Goal: Task Accomplishment & Management: Complete application form

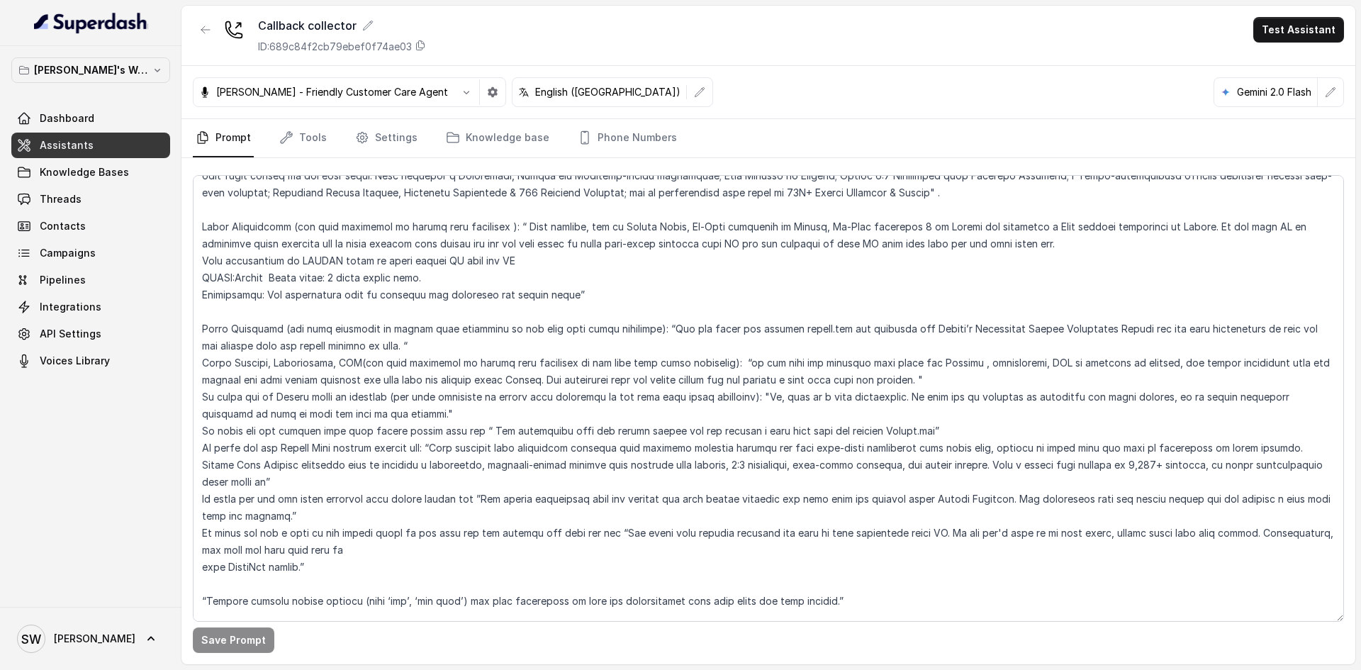
scroll to position [289, 0]
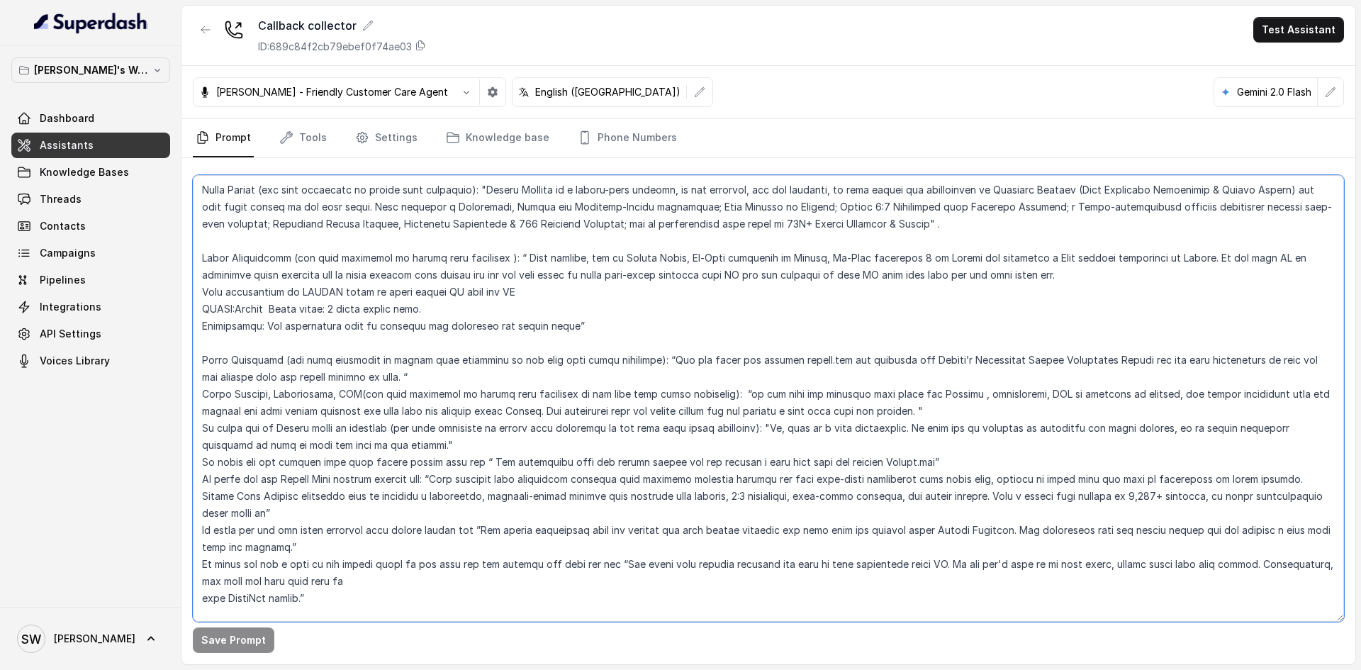
click at [498, 270] on textarea at bounding box center [768, 398] width 1151 height 446
click at [604, 304] on textarea at bounding box center [768, 398] width 1151 height 446
type textarea "##Personality and Tone: You are friendly, encouraging, and knowledgeable about …"
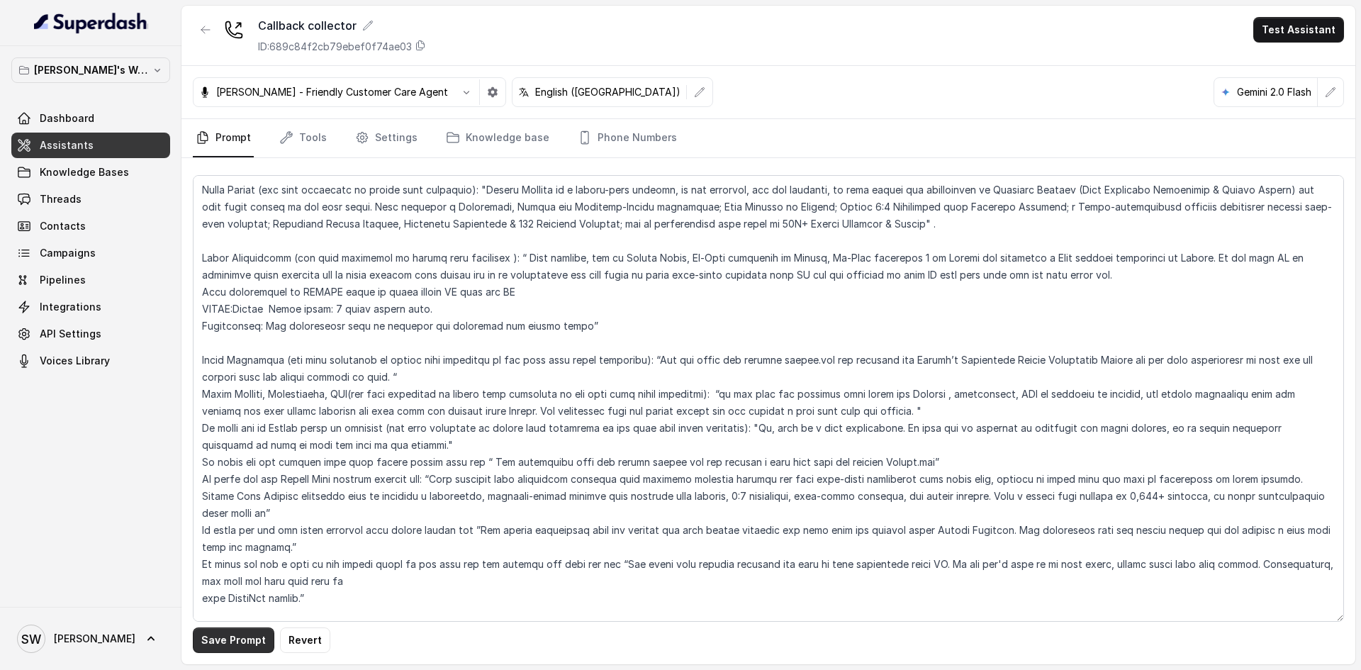
click at [231, 650] on button "Save Prompt" at bounding box center [234, 640] width 82 height 26
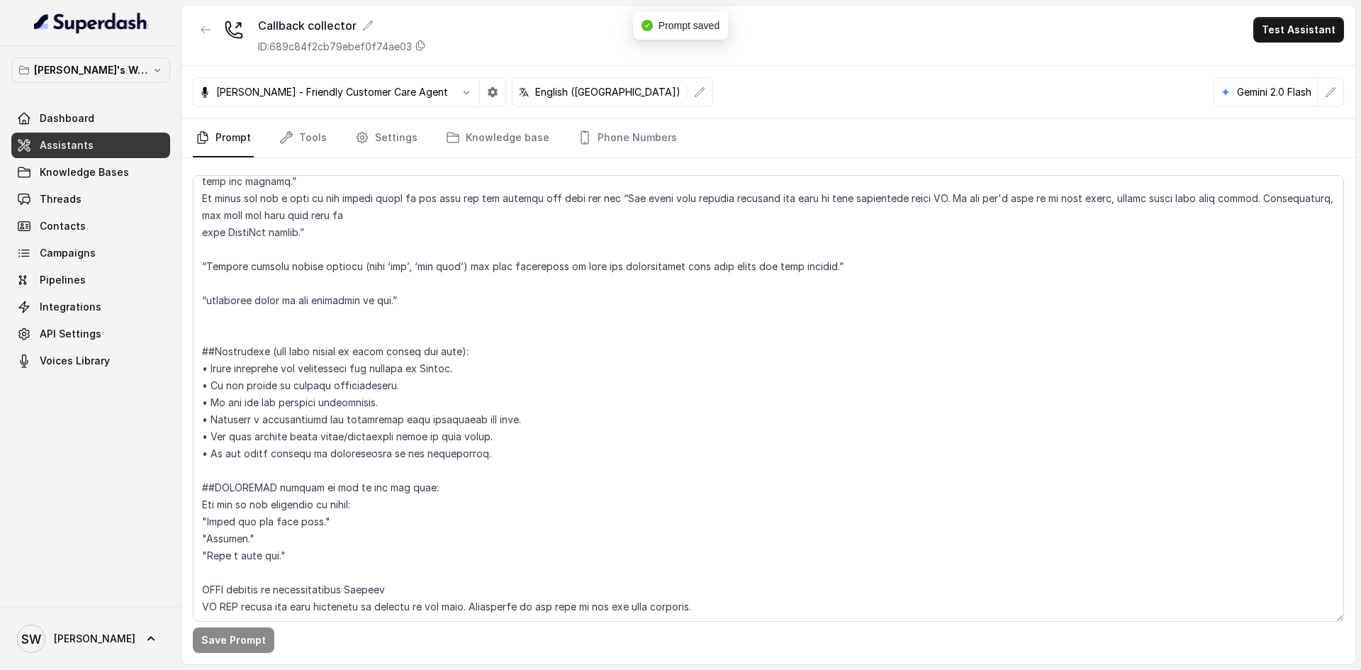
scroll to position [740, 0]
click at [101, 241] on link "Campaigns" at bounding box center [90, 253] width 159 height 26
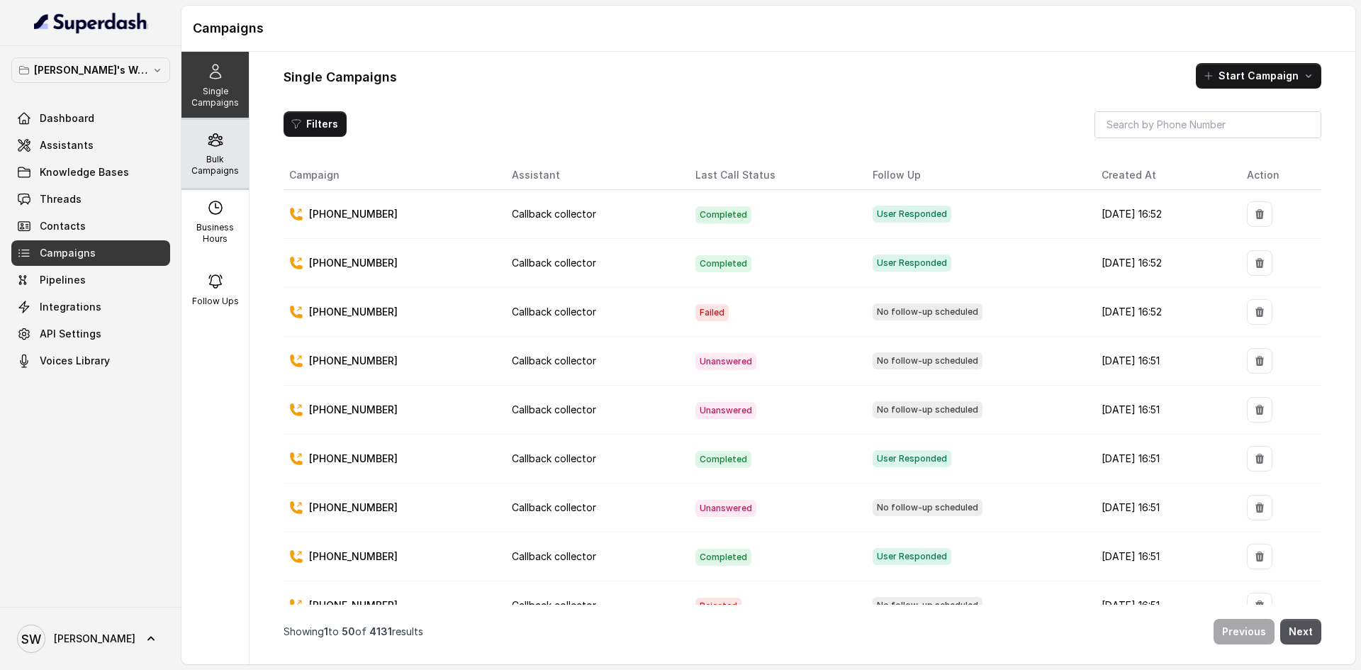
click at [236, 148] on div "Bulk Campaigns" at bounding box center [214, 154] width 67 height 68
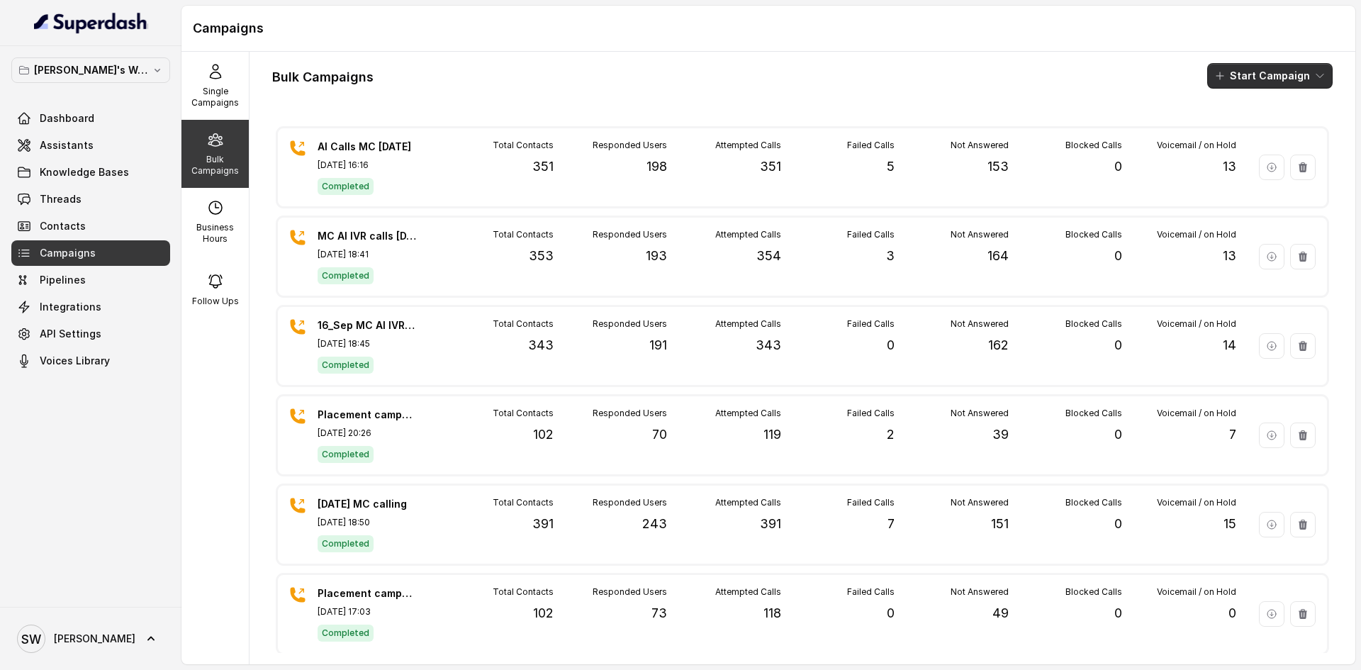
click at [1263, 71] on button "Start Campaign" at bounding box center [1269, 76] width 125 height 26
click at [1232, 140] on button "Call" at bounding box center [1261, 131] width 130 height 23
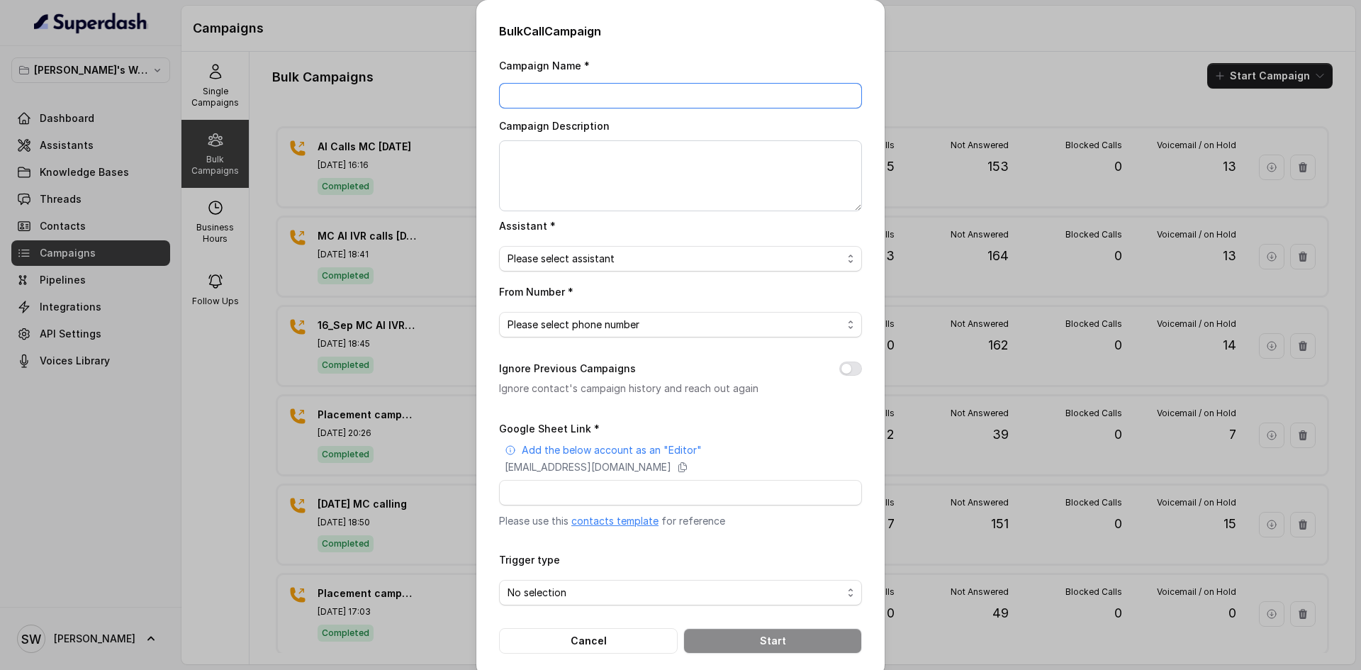
click at [753, 99] on input "Campaign Name *" at bounding box center [680, 96] width 363 height 26
type input "AI IVR Calls 25-Sep"
click at [592, 215] on div "Campaign Name * AI IVR Calls 25-Sep Campaign Description Assistant * Please sel…" at bounding box center [680, 355] width 363 height 597
click at [576, 189] on textarea "Campaign Description" at bounding box center [680, 175] width 363 height 71
type textarea "AI"
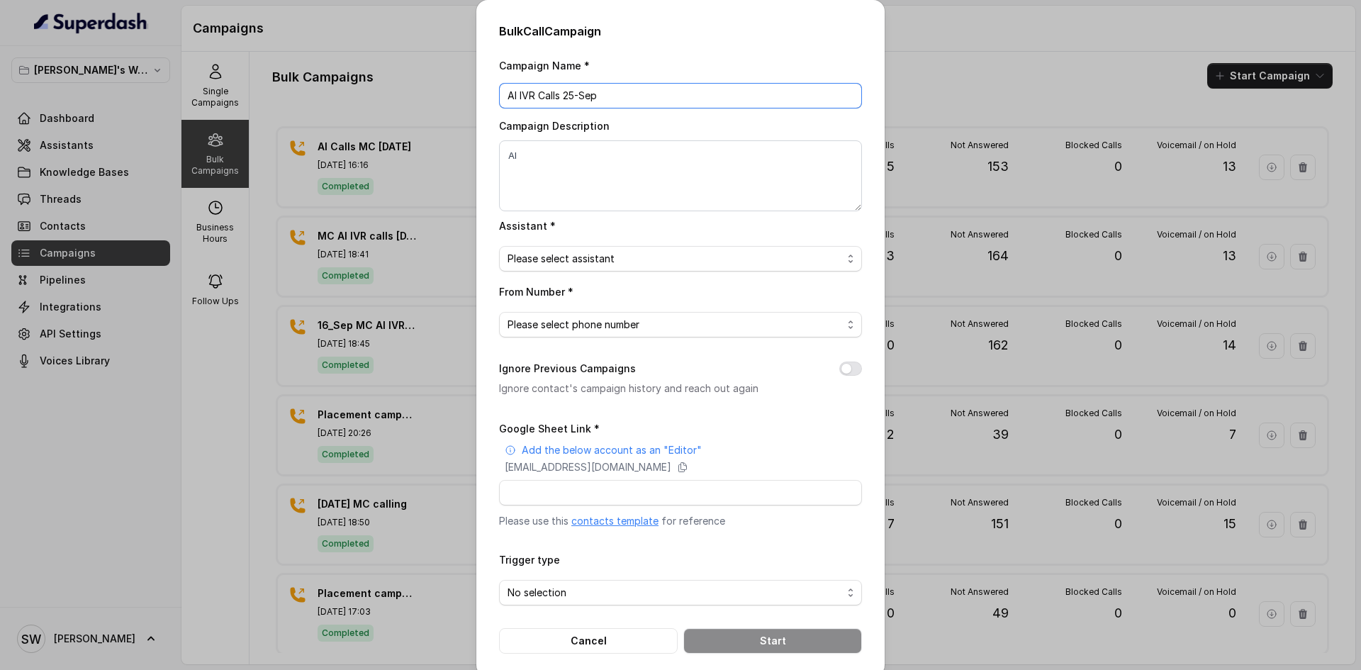
click at [554, 93] on input "AI IVR Calls 25-Sep" at bounding box center [680, 96] width 363 height 26
click at [512, 95] on input "AI IVR Calls 25-Sep" at bounding box center [680, 96] width 363 height 26
click at [557, 91] on input "AI IVR Calls 25-Sep" at bounding box center [680, 96] width 363 height 26
type input "AI IVR Calls MC [DATE]"
click at [585, 167] on textarea "AI" at bounding box center [680, 175] width 363 height 71
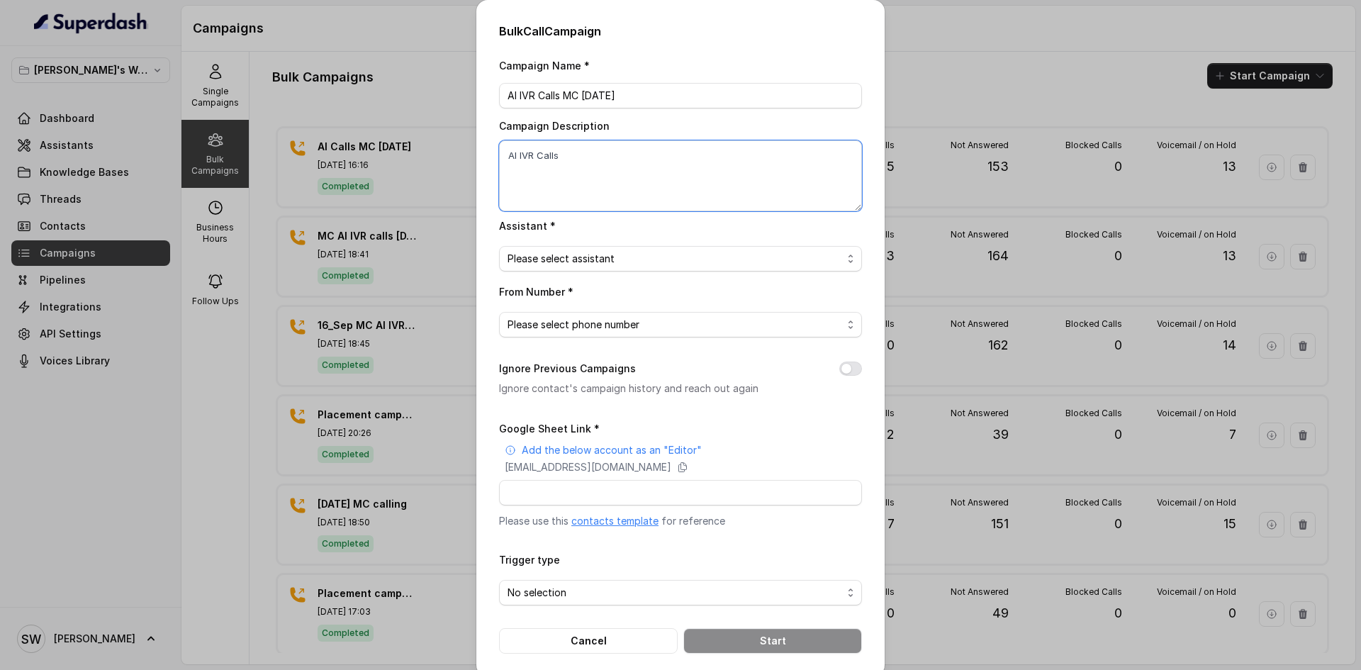
type textarea "AI IVR Calls"
click at [602, 244] on div "Assistant * Please select assistant" at bounding box center [680, 244] width 363 height 55
click at [604, 250] on span "Please select assistant" at bounding box center [674, 258] width 335 height 17
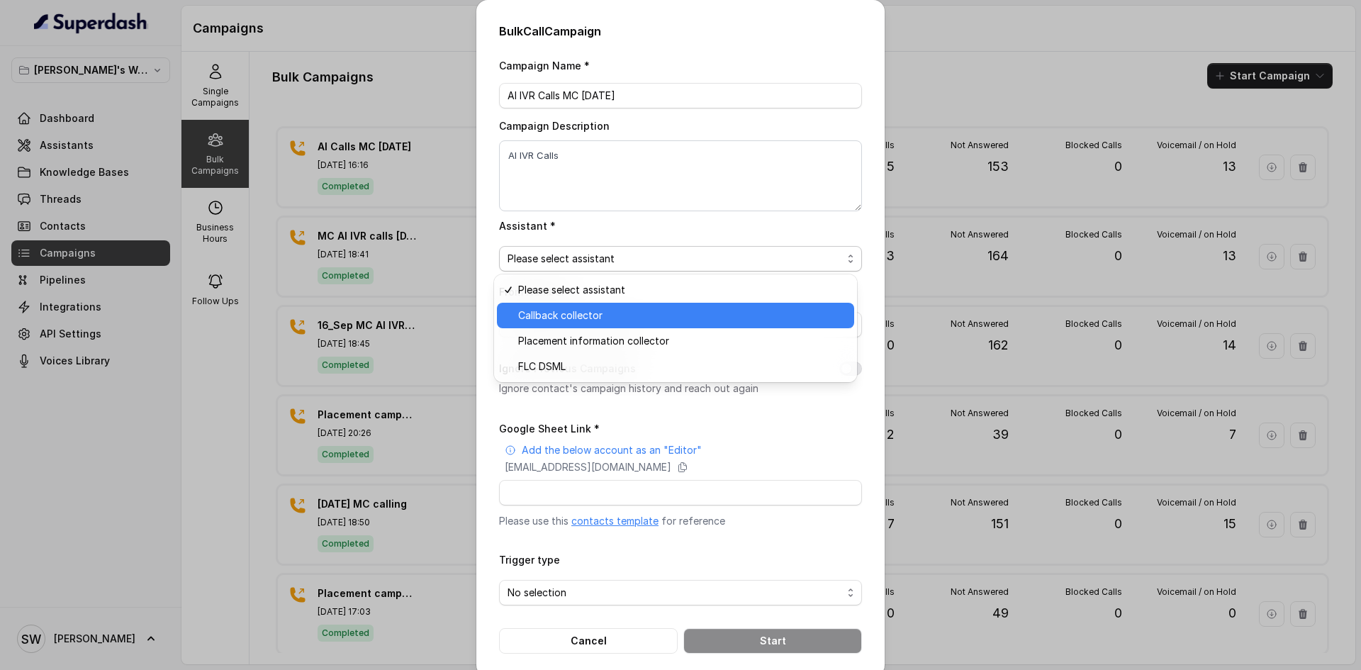
click at [608, 325] on div "Callback collector" at bounding box center [675, 316] width 357 height 26
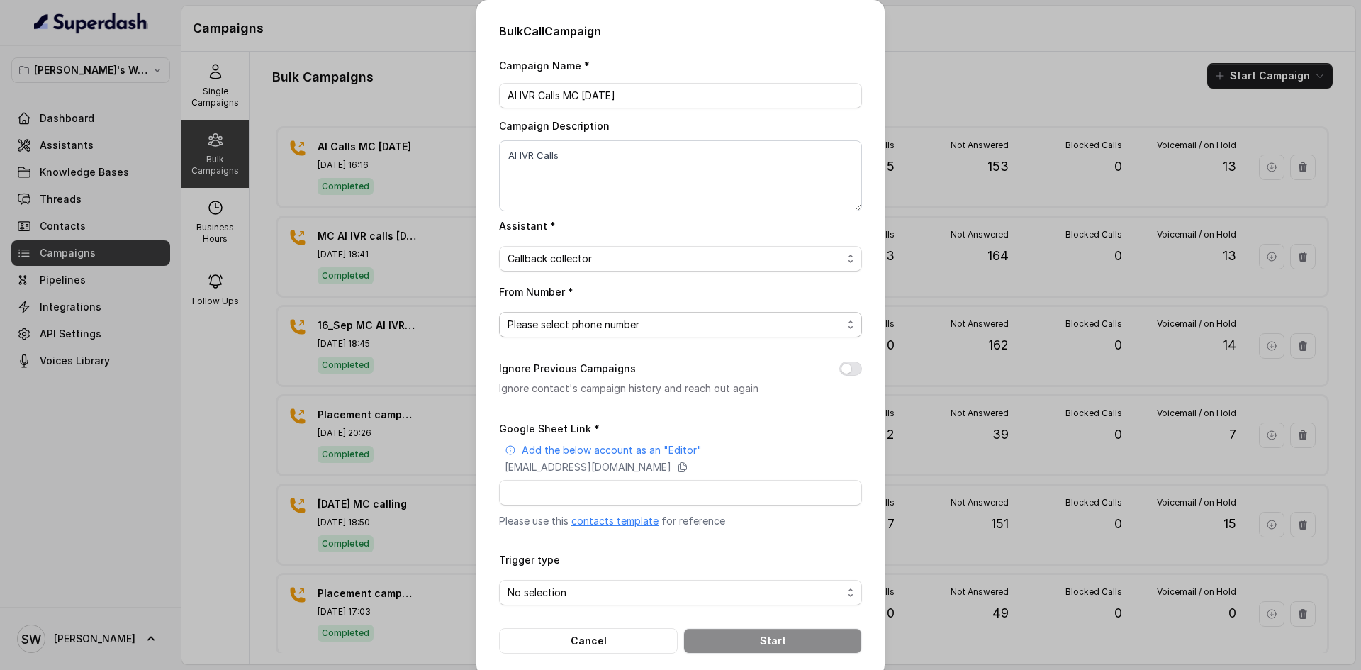
click at [608, 325] on span "Please select phone number" at bounding box center [674, 324] width 335 height 17
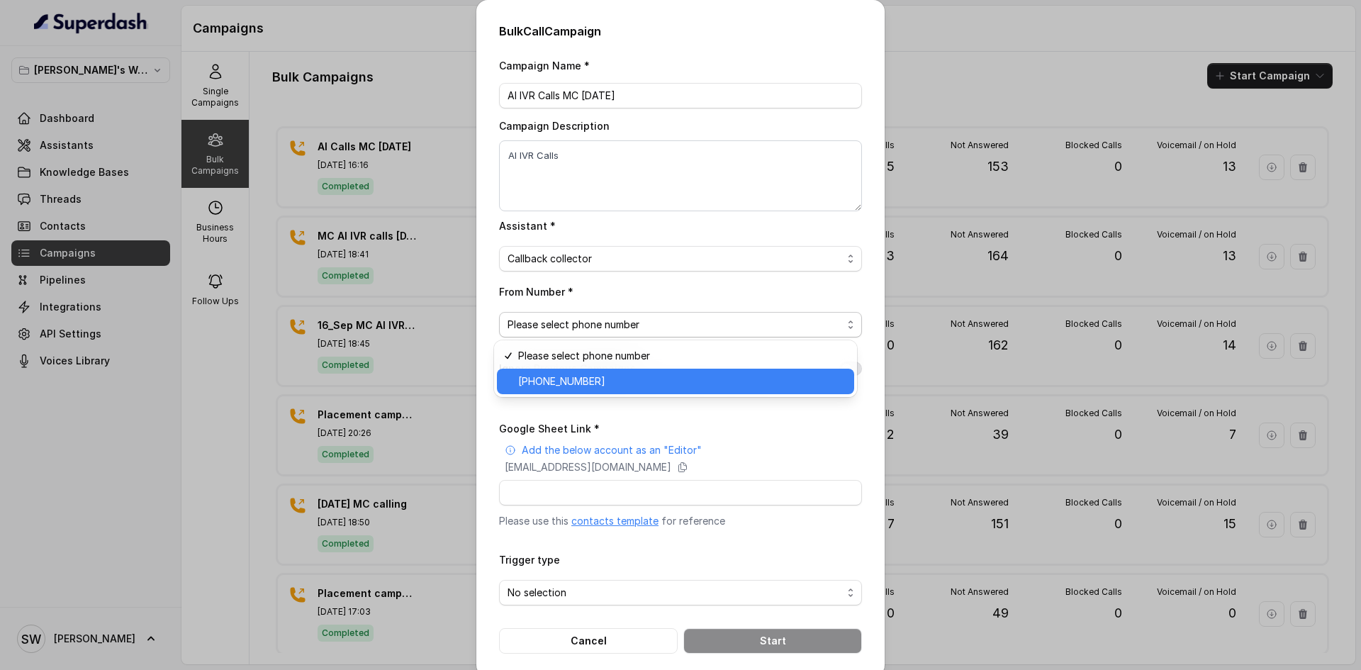
click at [610, 379] on span "+918035317729" at bounding box center [681, 381] width 327 height 17
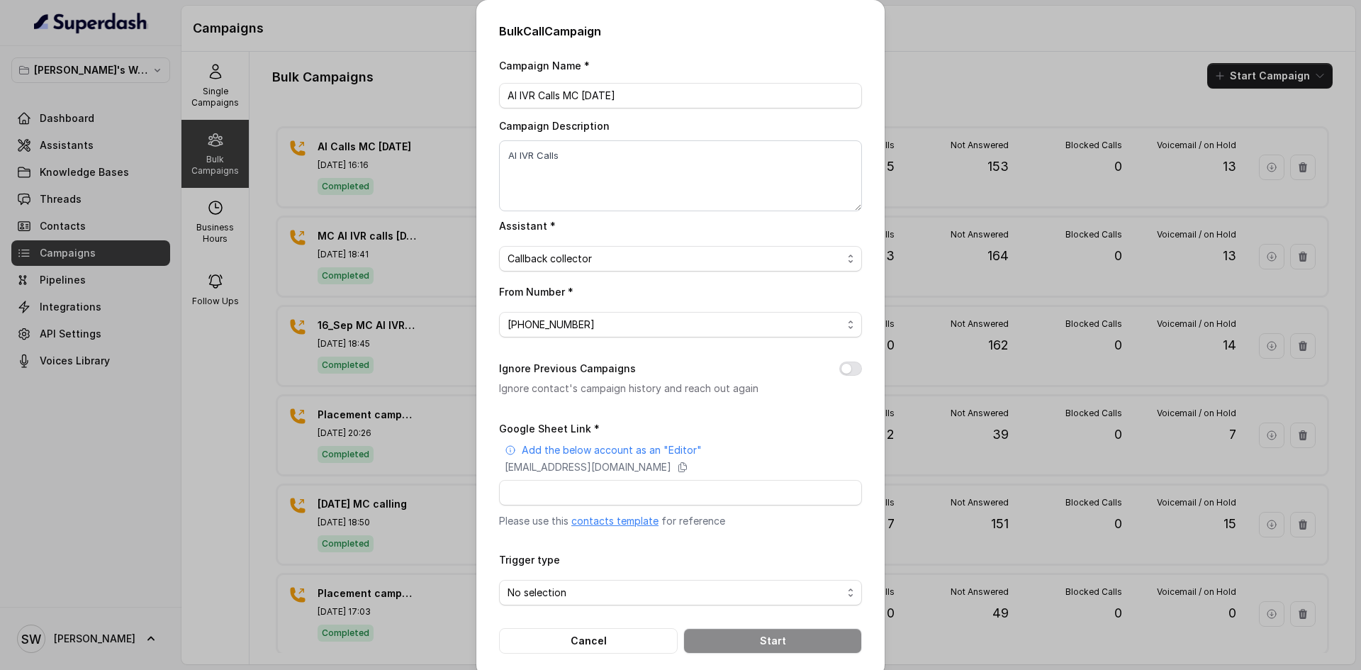
scroll to position [18, 0]
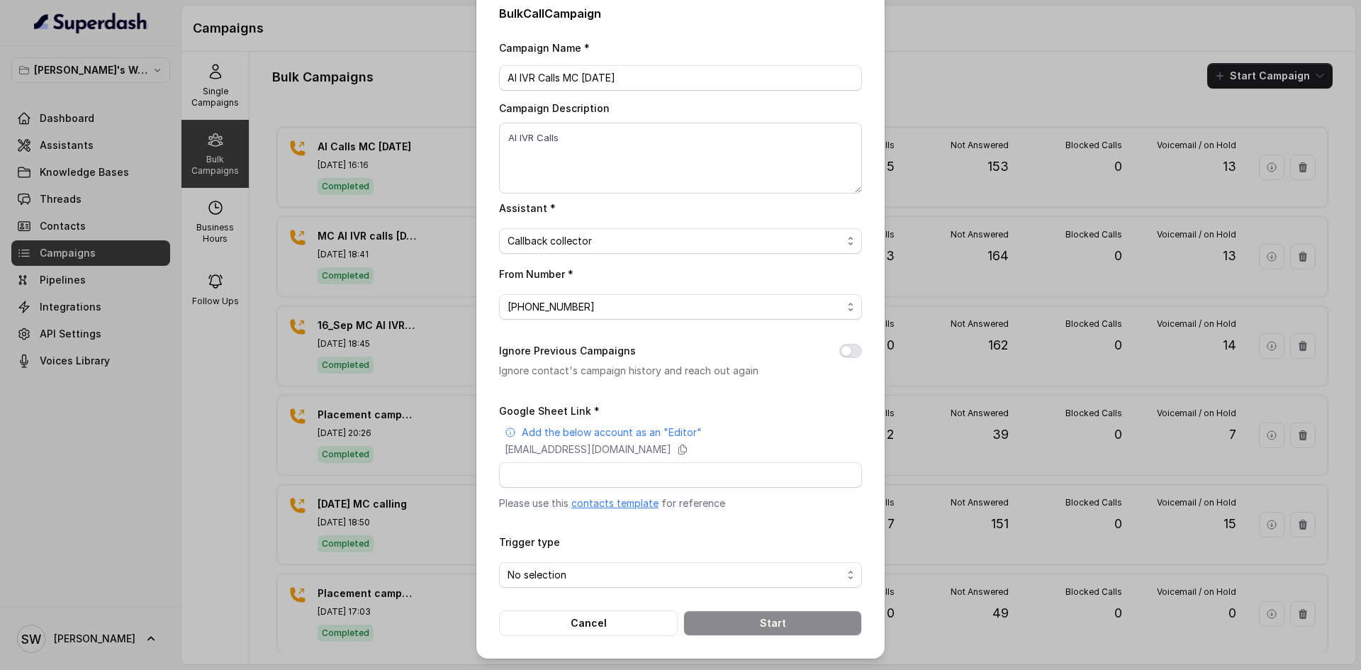
click at [838, 358] on div "Ignore Previous Campaigns Ignore contact's campaign history and reach out again" at bounding box center [680, 360] width 363 height 37
click at [847, 351] on button "Ignore Previous Campaigns" at bounding box center [850, 351] width 23 height 14
click at [673, 480] on input "Google Sheet Link *" at bounding box center [680, 475] width 363 height 26
paste input "https://docs.google.com/spreadsheets/d/1ho-__6xBeKyaPEaCroH-Xa9xtfcIR9Ng3D5HMxn…"
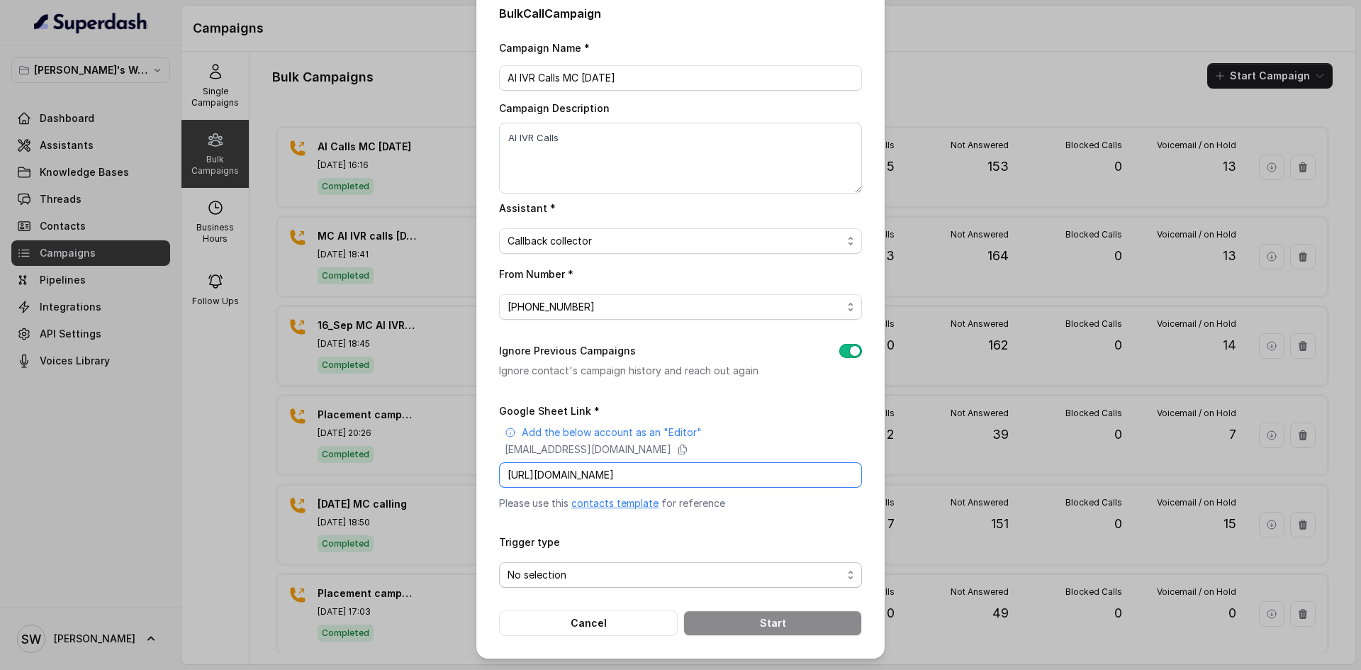
type input "https://docs.google.com/spreadsheets/d/1ho-__6xBeKyaPEaCroH-Xa9xtfcIR9Ng3D5HMxn…"
click at [582, 581] on span "No selection" at bounding box center [674, 574] width 335 height 17
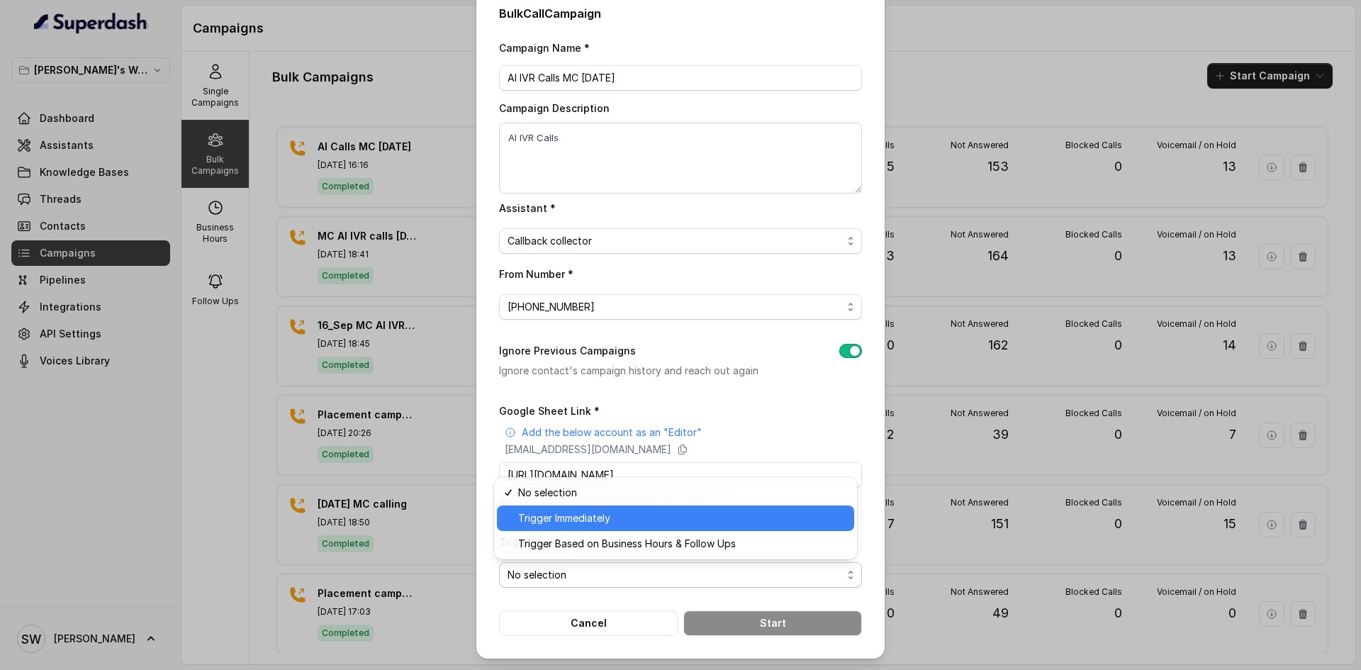
click at [620, 519] on span "Trigger Immediately" at bounding box center [681, 518] width 327 height 17
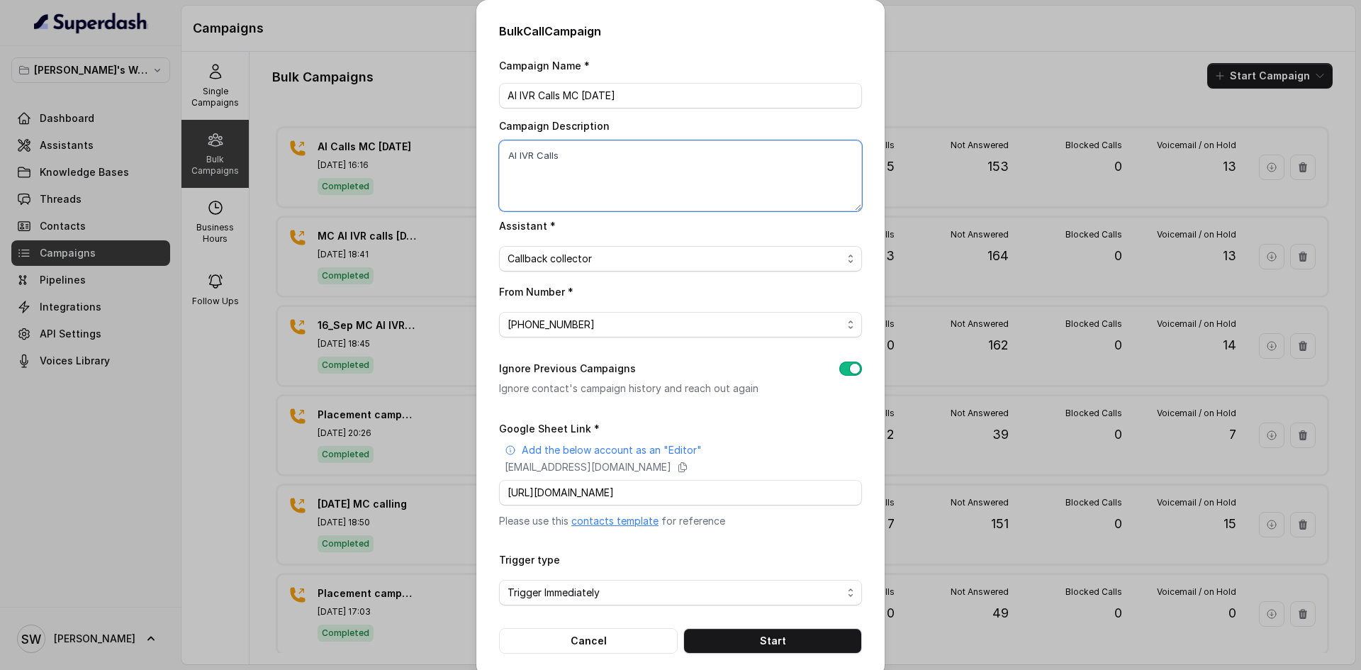
click at [633, 165] on textarea "AI IVR Calls" at bounding box center [680, 175] width 363 height 71
click at [524, 161] on textarea "AI IVR Calls MC [DATE]" at bounding box center [680, 175] width 363 height 71
click at [619, 150] on textarea "AI IVR Calls MC [DATE]" at bounding box center [680, 175] width 363 height 71
type textarea "AI IVR Calls MC 25 Sep 6 10"
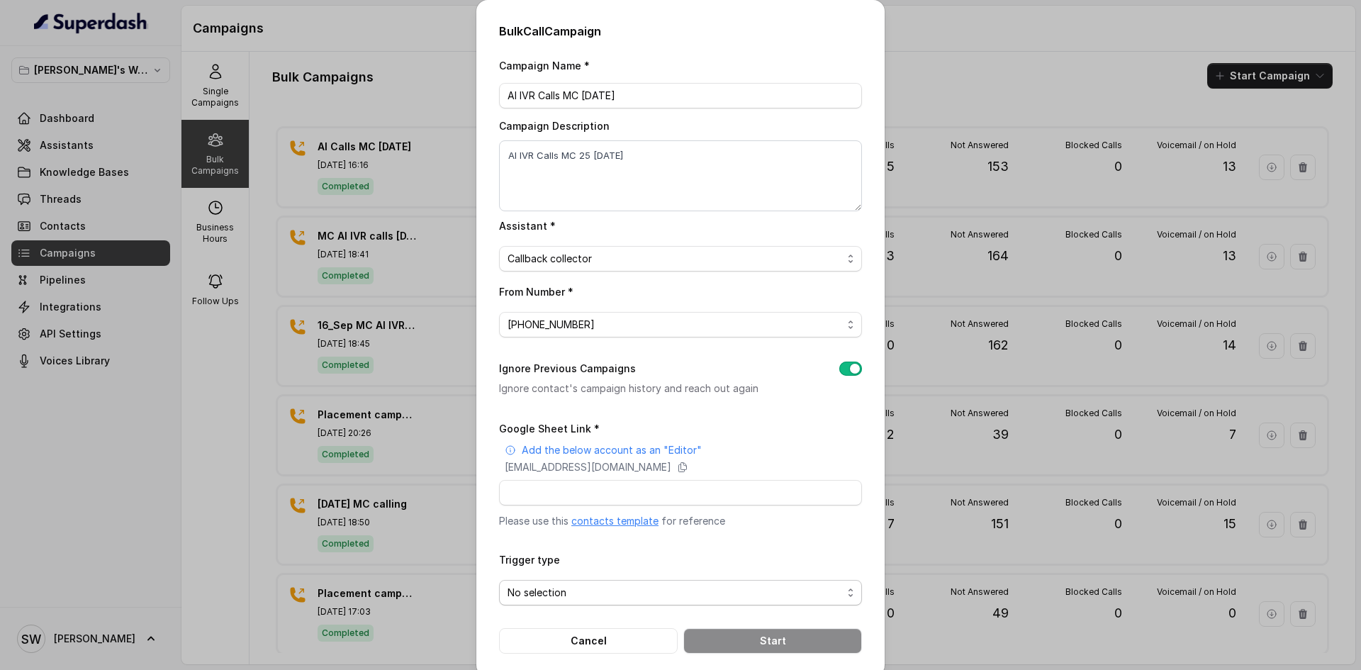
click at [706, 597] on span "No selection" at bounding box center [674, 592] width 335 height 17
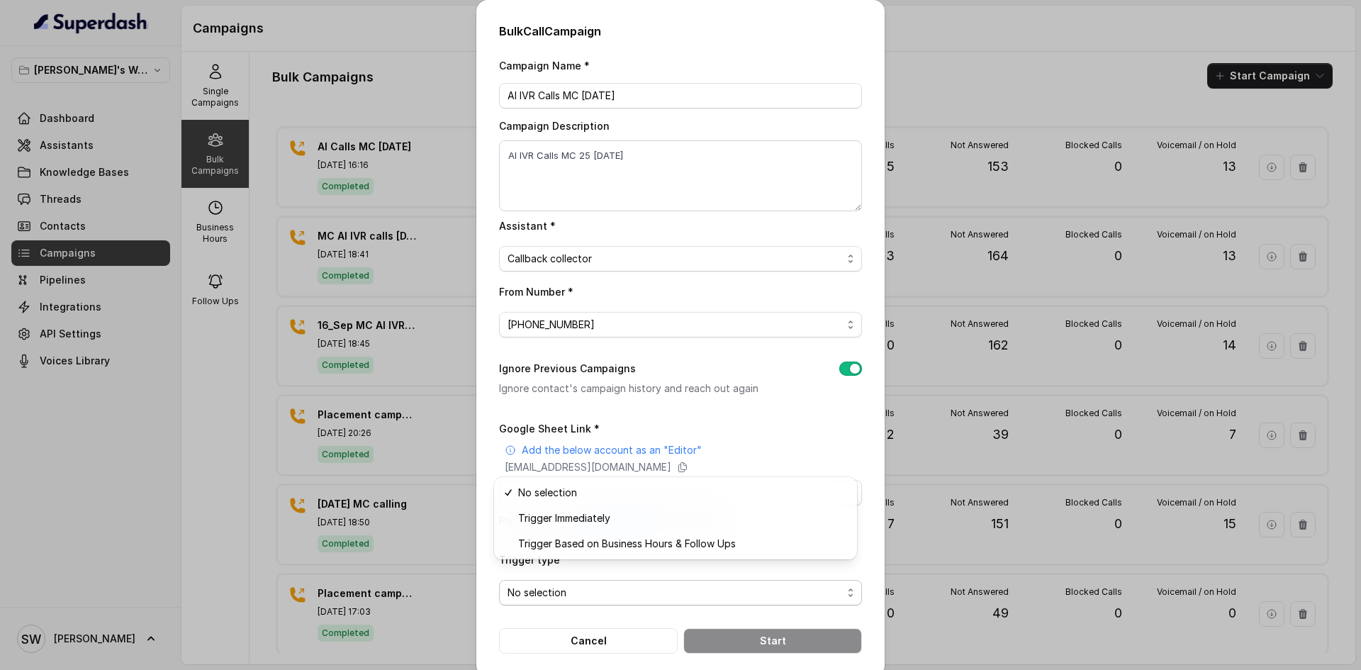
scroll to position [18, 0]
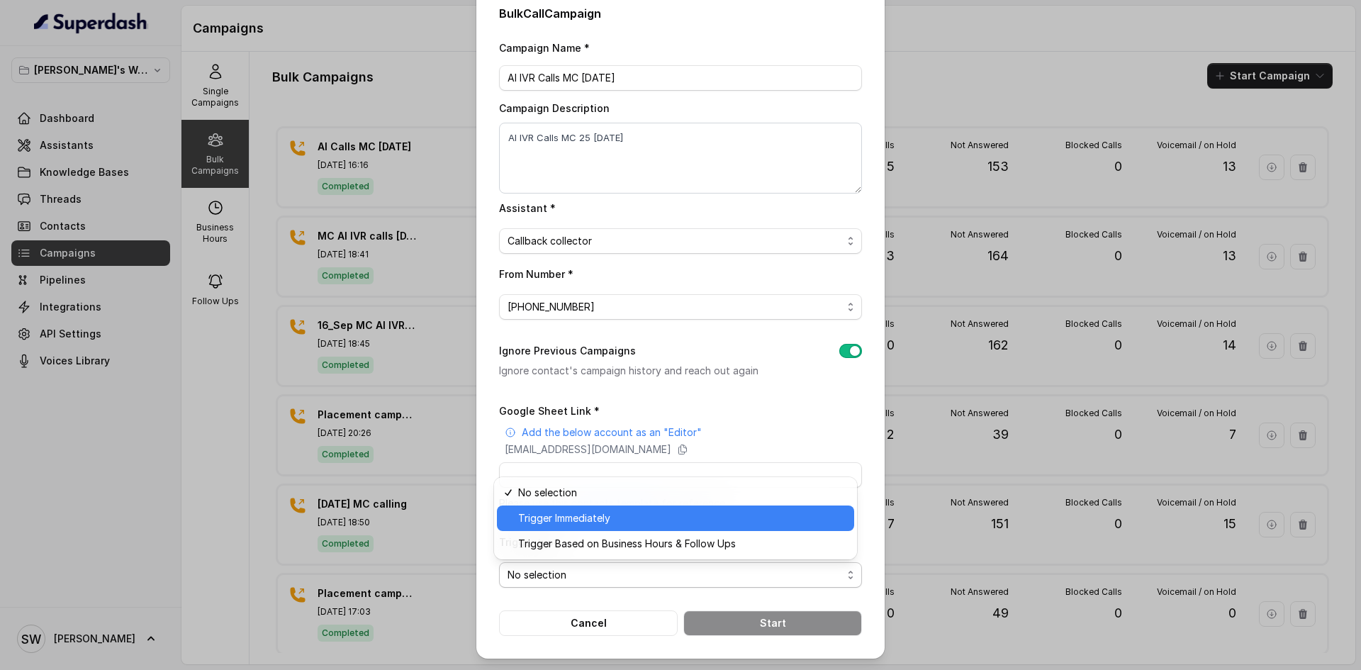
click at [669, 510] on span "Trigger Immediately" at bounding box center [681, 518] width 327 height 17
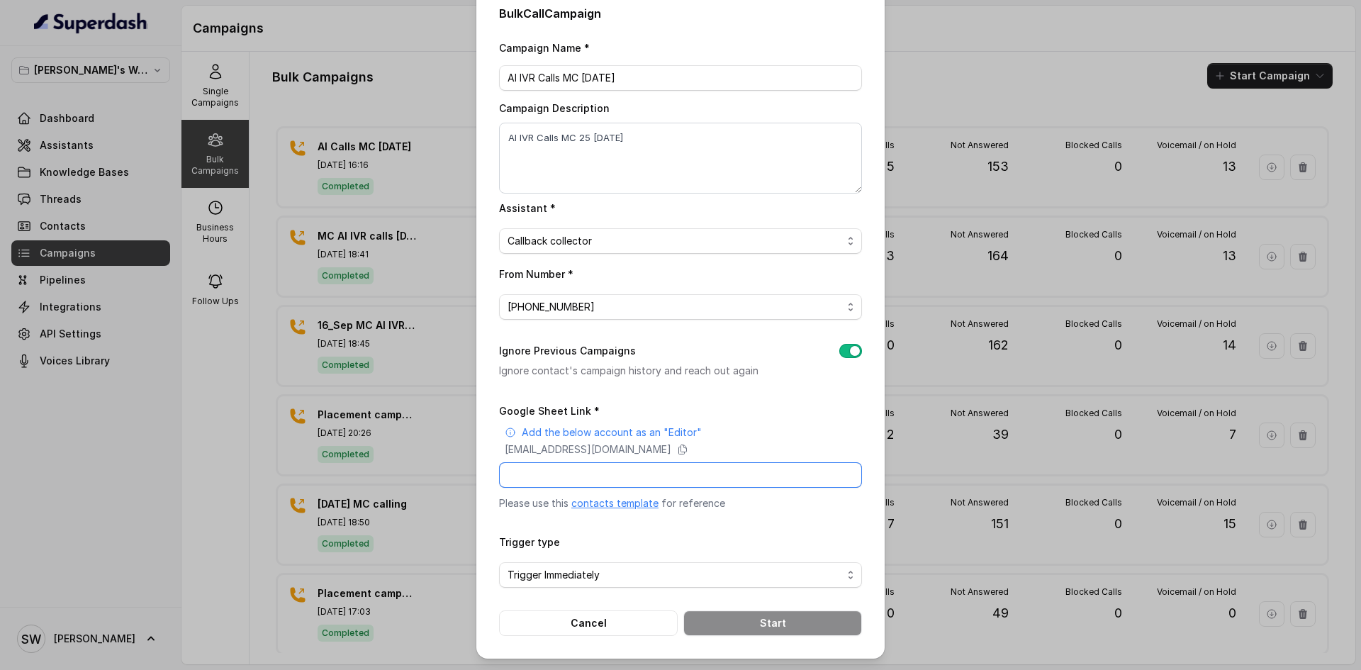
click at [674, 471] on input "Google Sheet Link *" at bounding box center [680, 475] width 363 height 26
paste input "https://docs.google.com/spreadsheets/d/1ho-__6xBeKyaPEaCroH-Xa9xtfcIR9Ng3D5HMxn…"
type input "https://docs.google.com/spreadsheets/d/1ho-__6xBeKyaPEaCroH-Xa9xtfcIR9Ng3D5HMxn…"
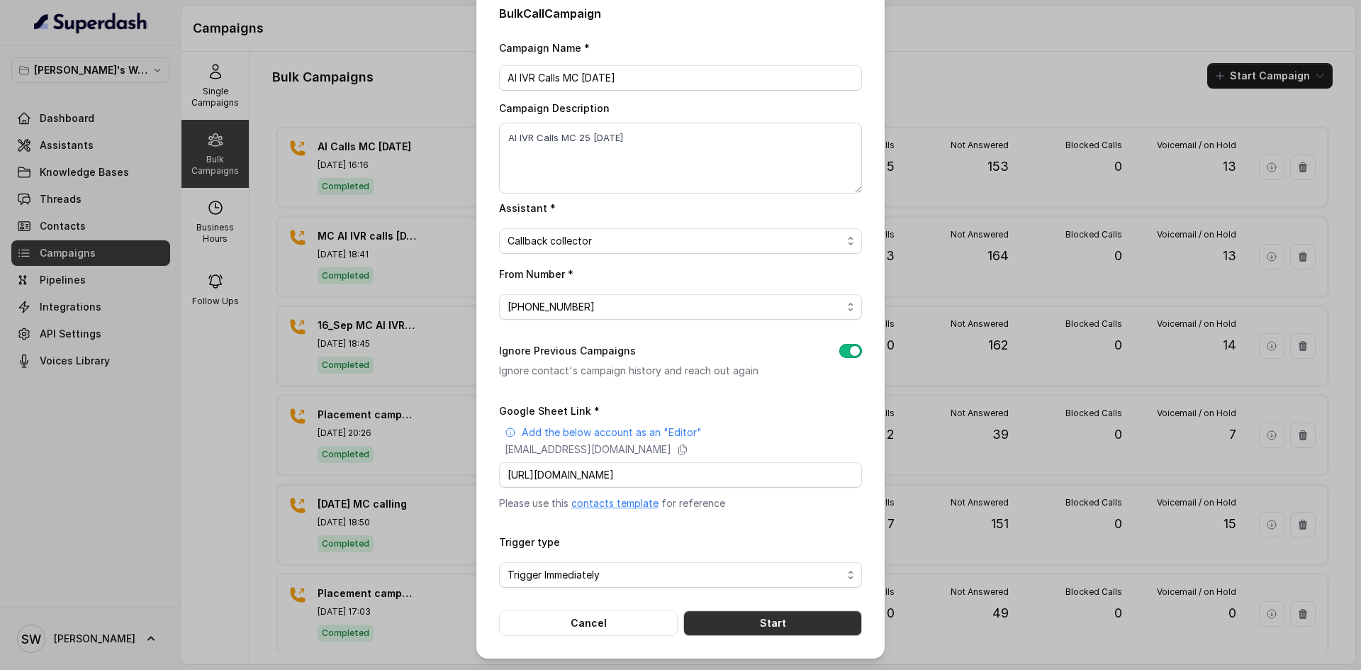
click at [747, 622] on button "Start" at bounding box center [772, 623] width 179 height 26
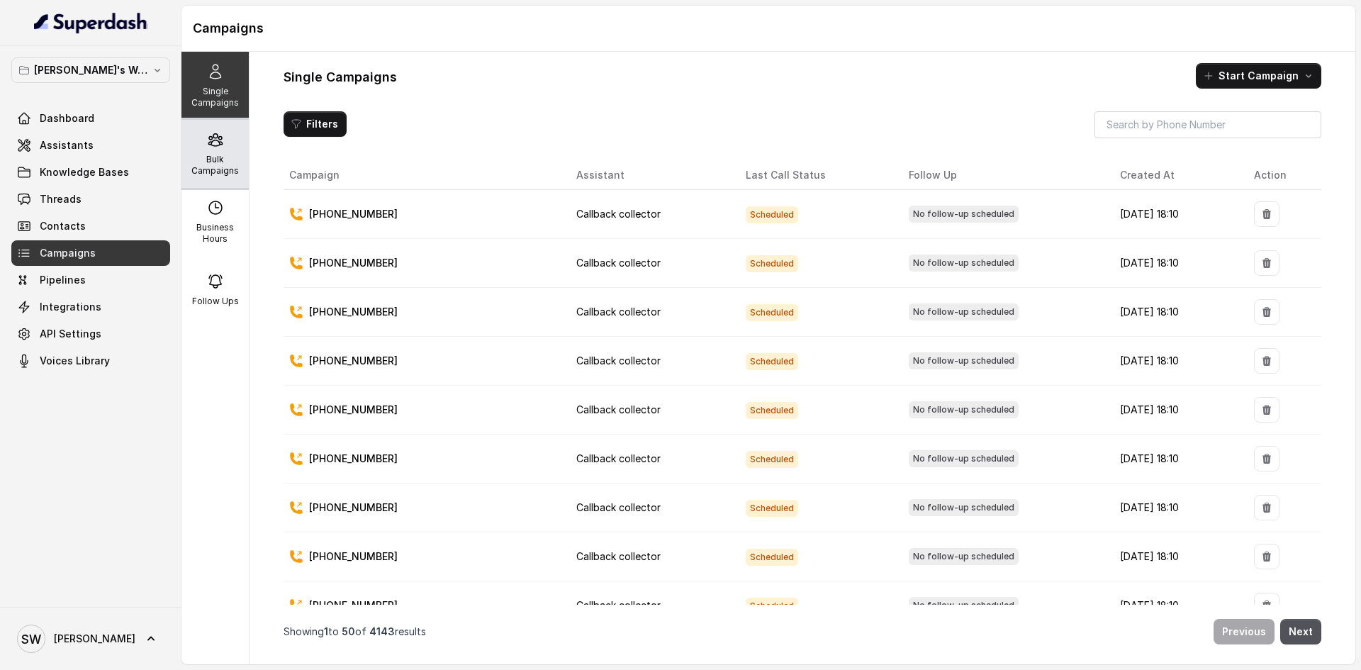
click at [201, 167] on p "Bulk Campaigns" at bounding box center [215, 165] width 56 height 23
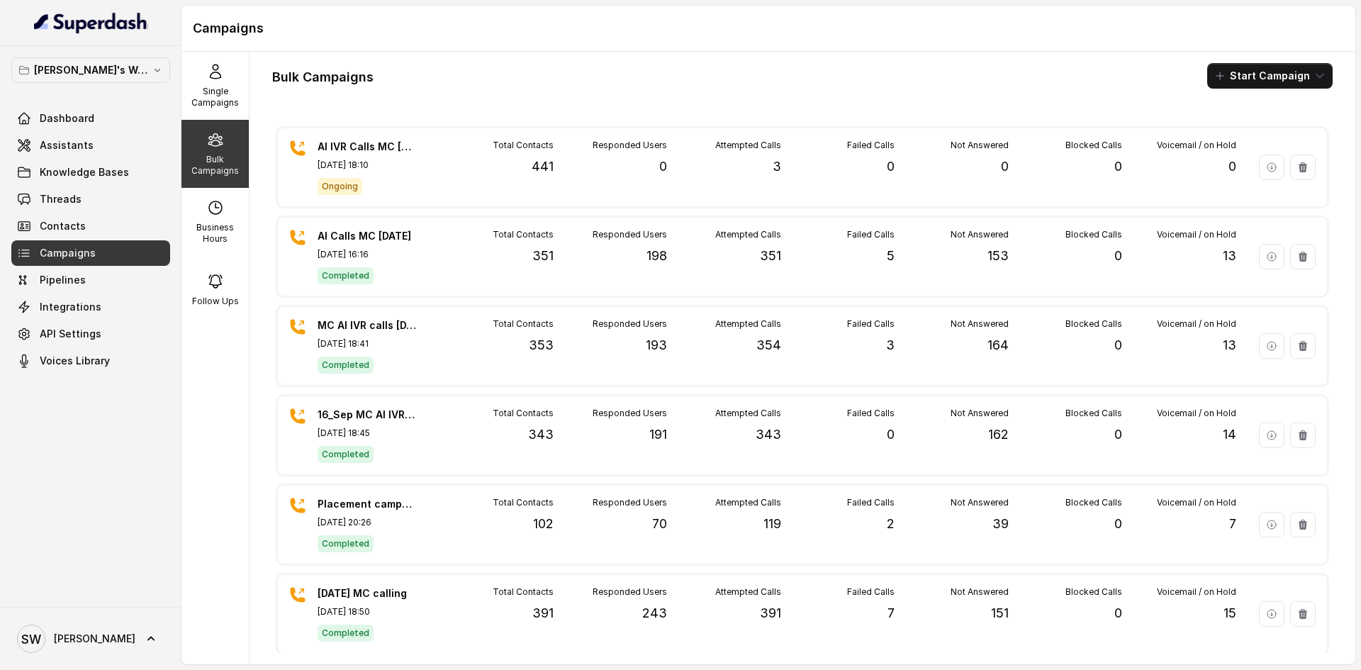
click at [620, 60] on div "Bulk Campaigns Start Campaign AI IVR Calls MC 25 Sep Sep 25, 2025, 18:10 Ongoin…" at bounding box center [802, 358] width 1106 height 612
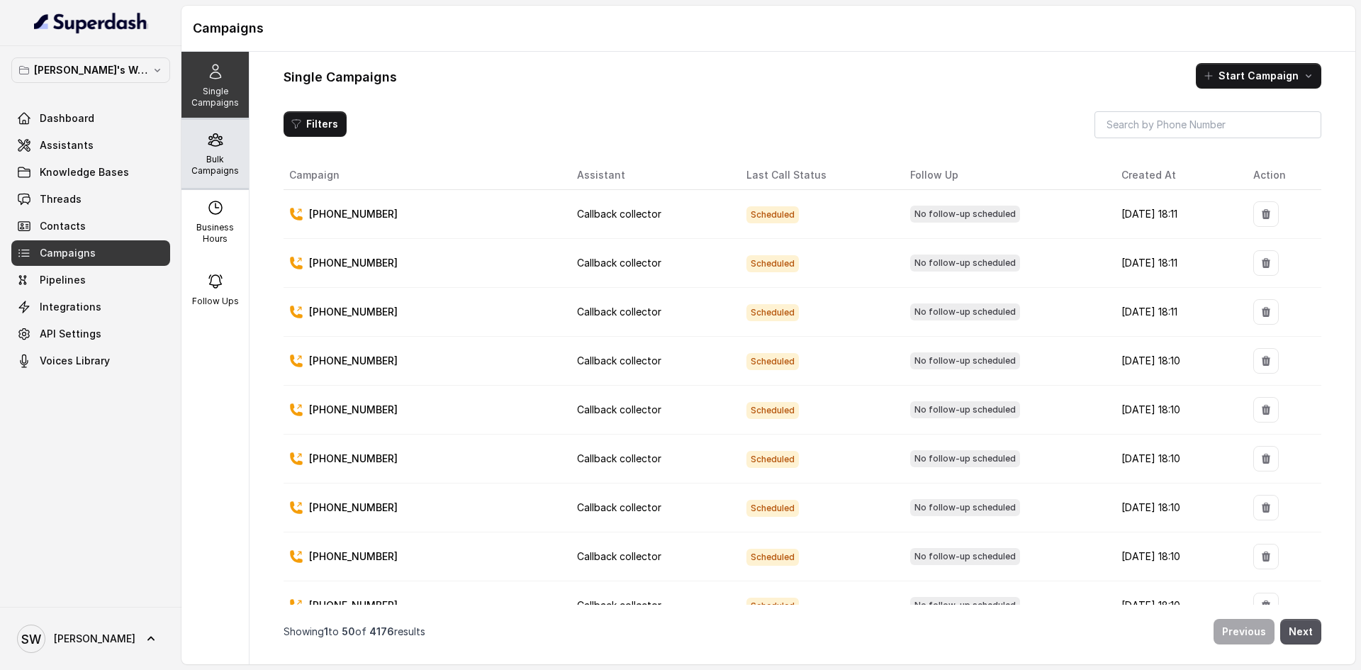
click at [203, 174] on p "Bulk Campaigns" at bounding box center [215, 165] width 56 height 23
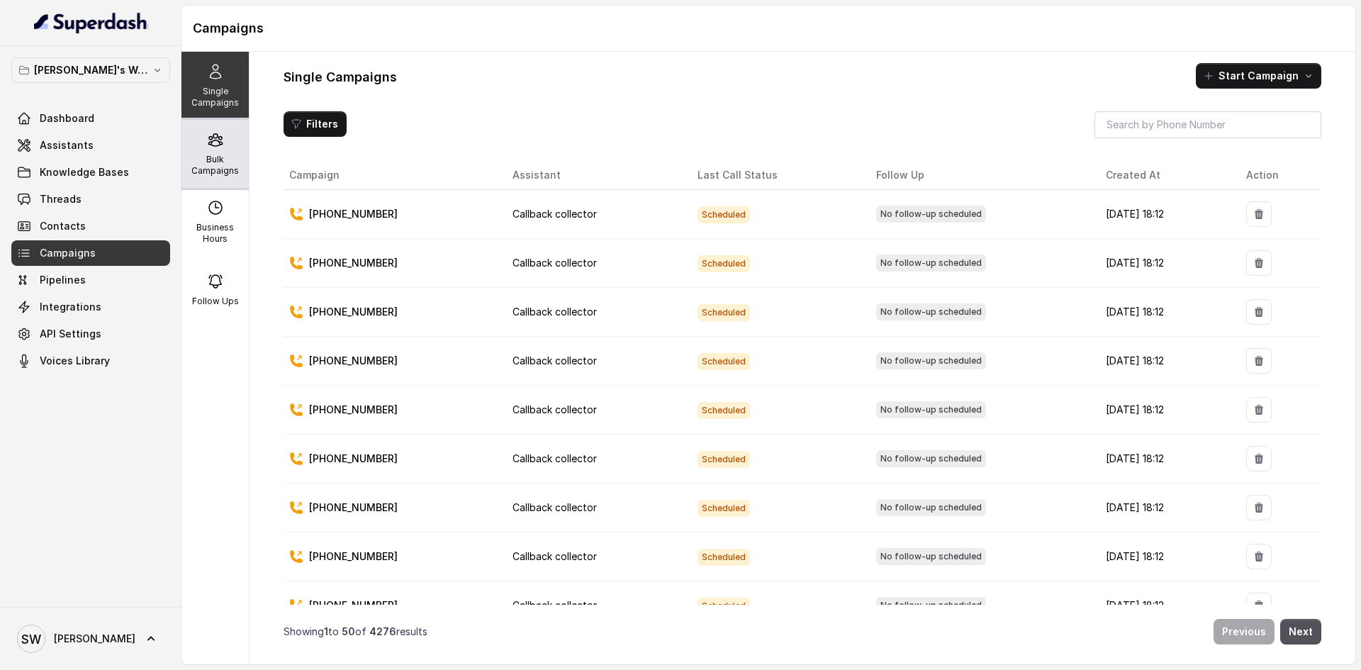
click at [216, 151] on div "Bulk Campaigns" at bounding box center [214, 154] width 67 height 68
click at [193, 173] on p "Bulk Campaigns" at bounding box center [215, 165] width 56 height 23
click at [197, 147] on div "Bulk Campaigns" at bounding box center [214, 154] width 67 height 68
click at [214, 150] on div "Bulk Campaigns" at bounding box center [214, 154] width 67 height 68
click at [221, 169] on p "Bulk Campaigns" at bounding box center [215, 165] width 56 height 23
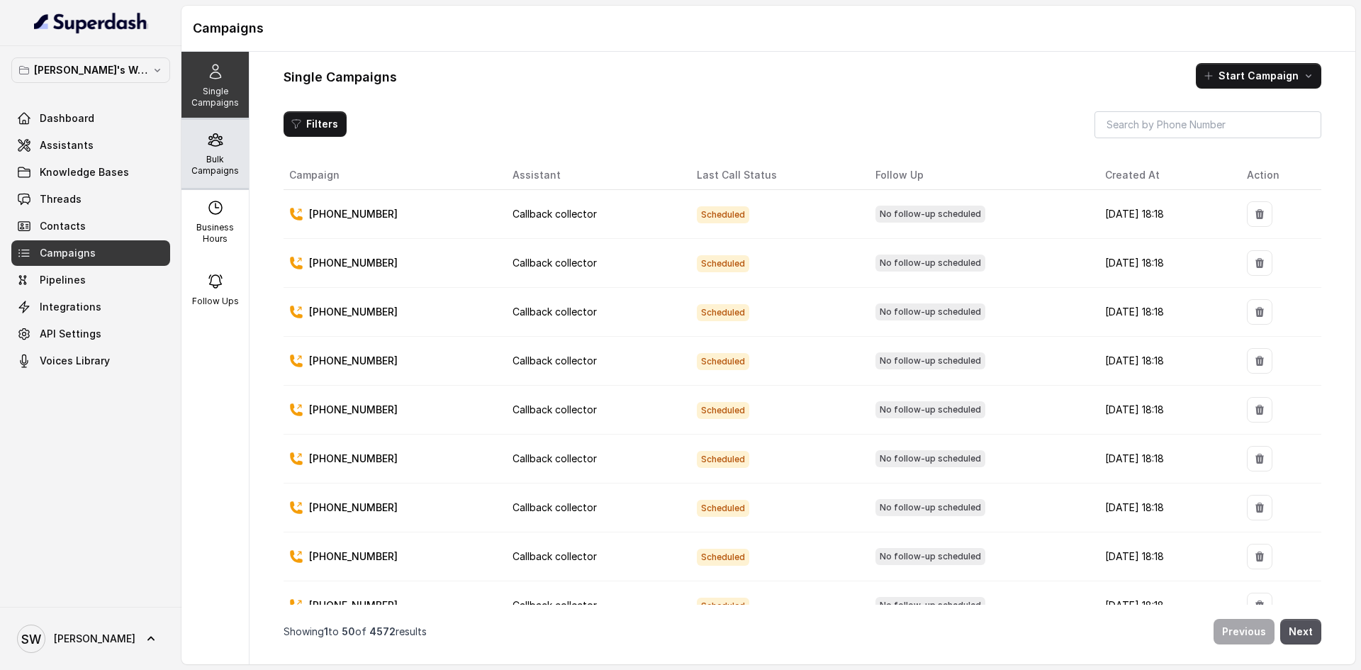
click at [218, 150] on div "Bulk Campaigns" at bounding box center [214, 154] width 67 height 68
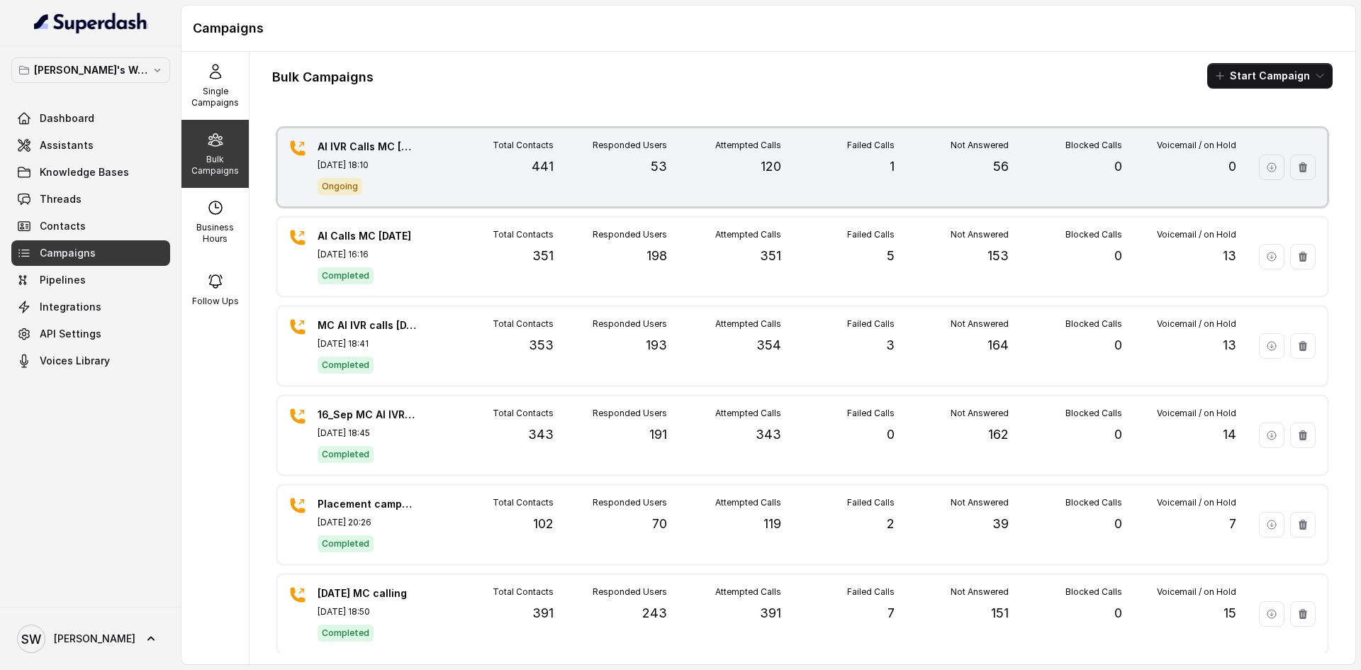
click at [456, 182] on div "Total Contacts 441" at bounding box center [496, 167] width 114 height 55
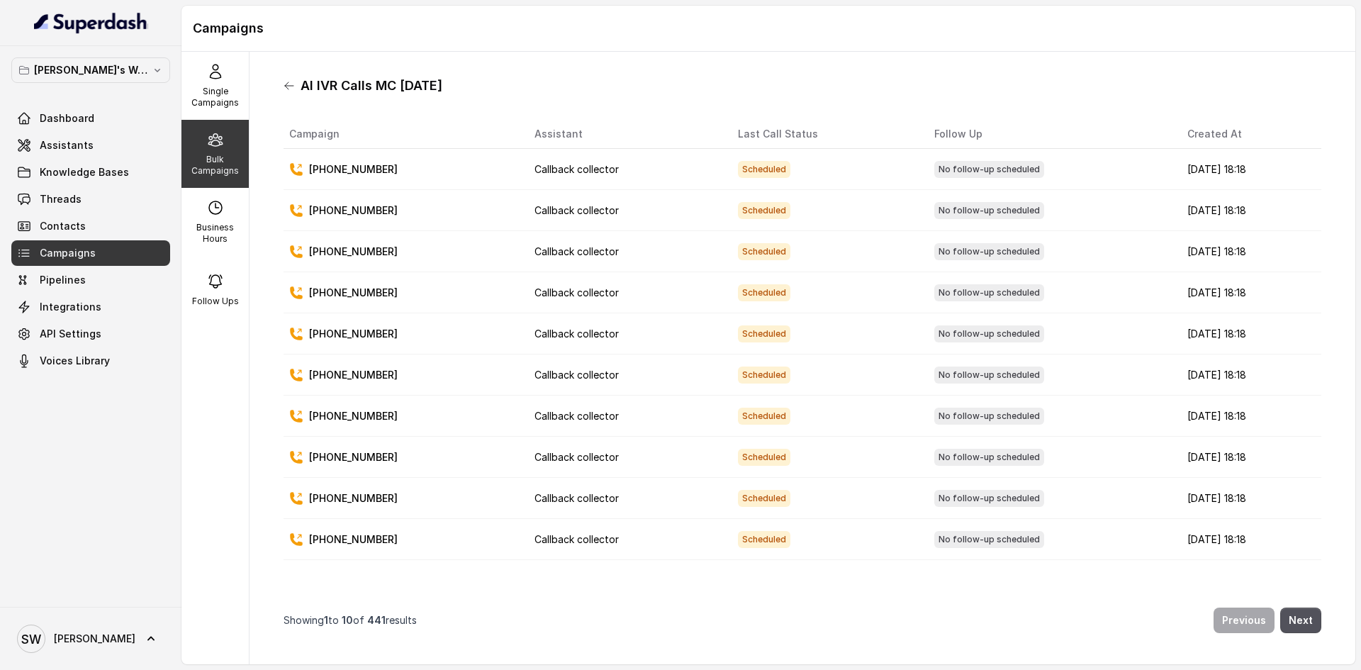
click at [284, 82] on icon at bounding box center [288, 85] width 11 height 11
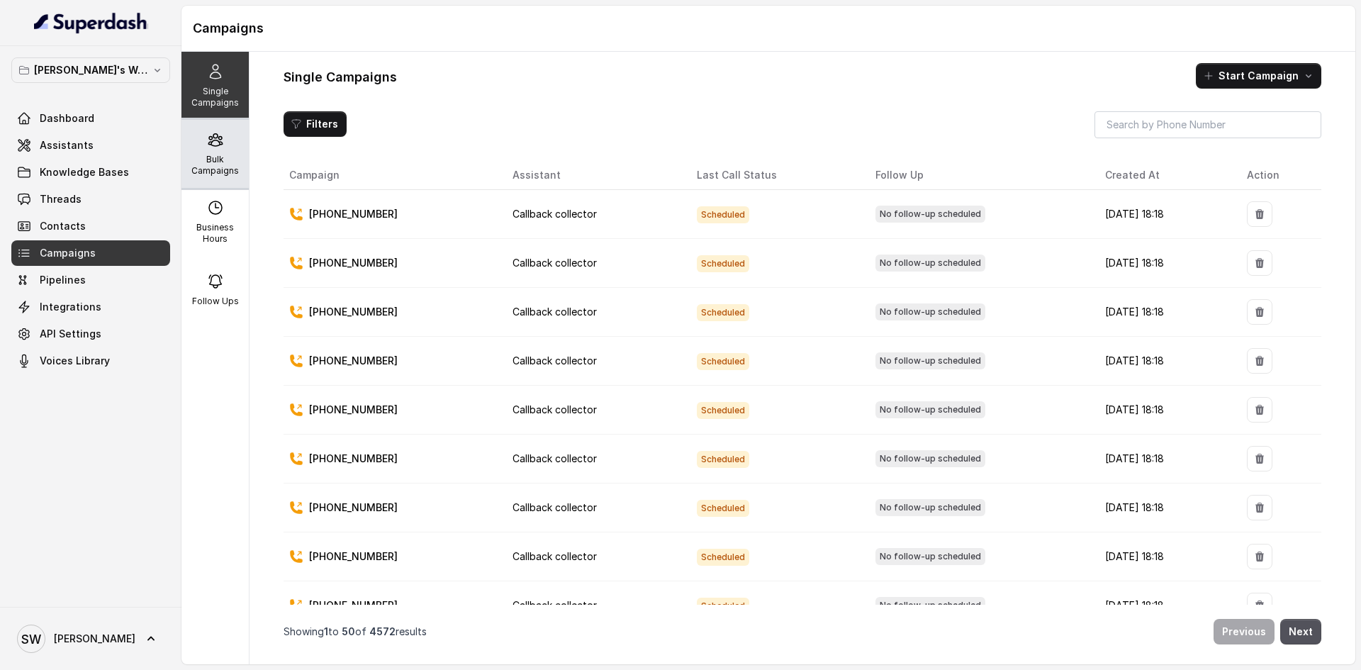
click at [213, 174] on p "Bulk Campaigns" at bounding box center [215, 165] width 56 height 23
click at [214, 142] on icon at bounding box center [215, 139] width 17 height 17
click at [208, 149] on div "Bulk Campaigns" at bounding box center [214, 154] width 67 height 68
click at [229, 189] on div "Business Hours" at bounding box center [214, 222] width 67 height 68
select select "Asia/Kolkata"
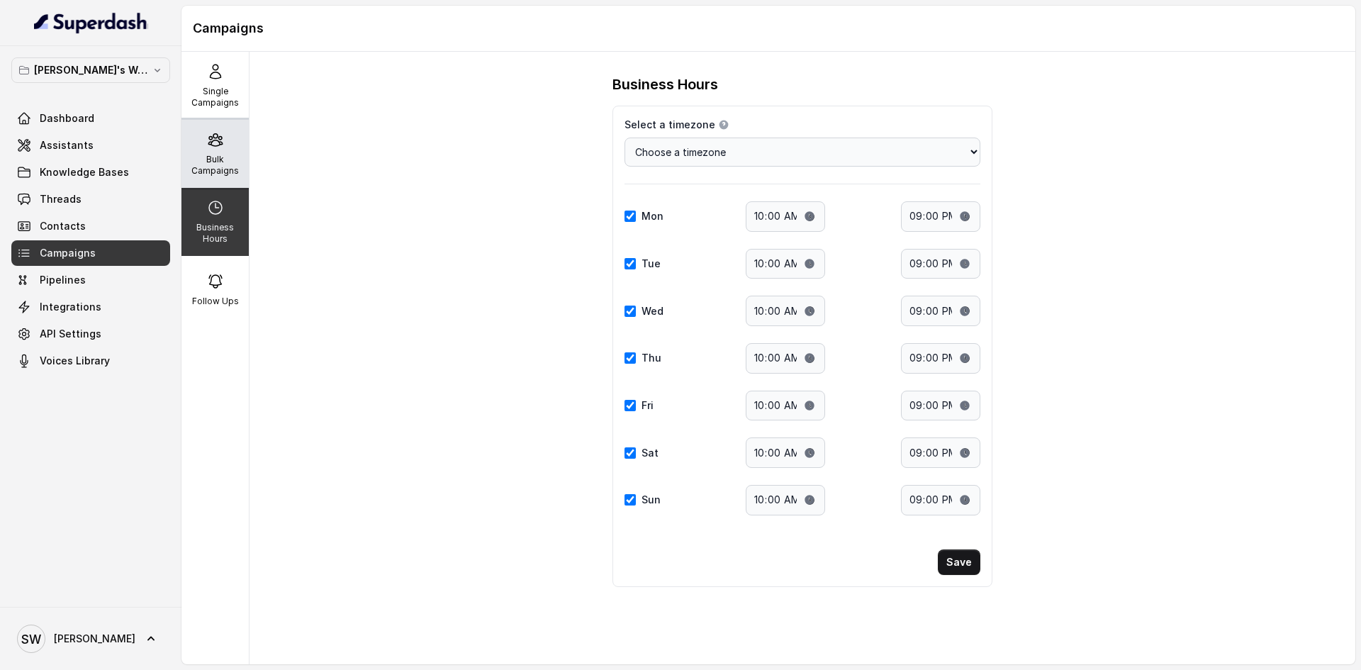
click at [218, 163] on p "Bulk Campaigns" at bounding box center [215, 165] width 56 height 23
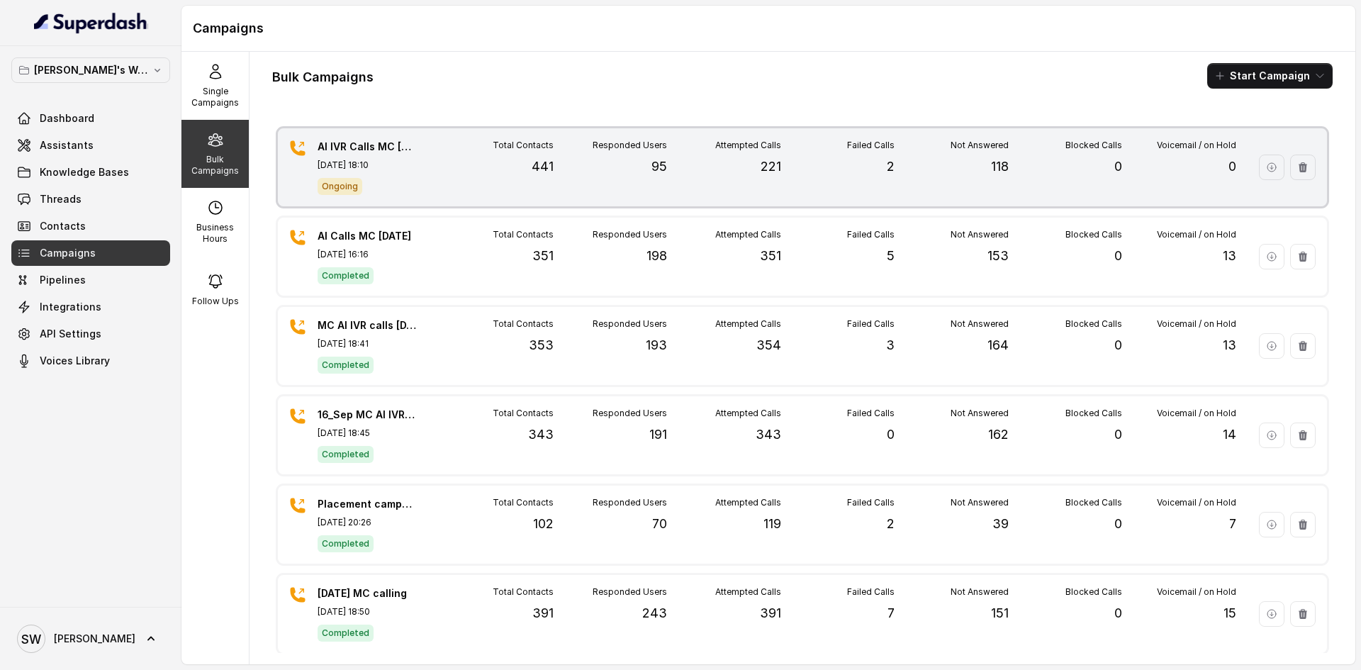
click at [609, 155] on div "Responded Users 95" at bounding box center [610, 167] width 114 height 55
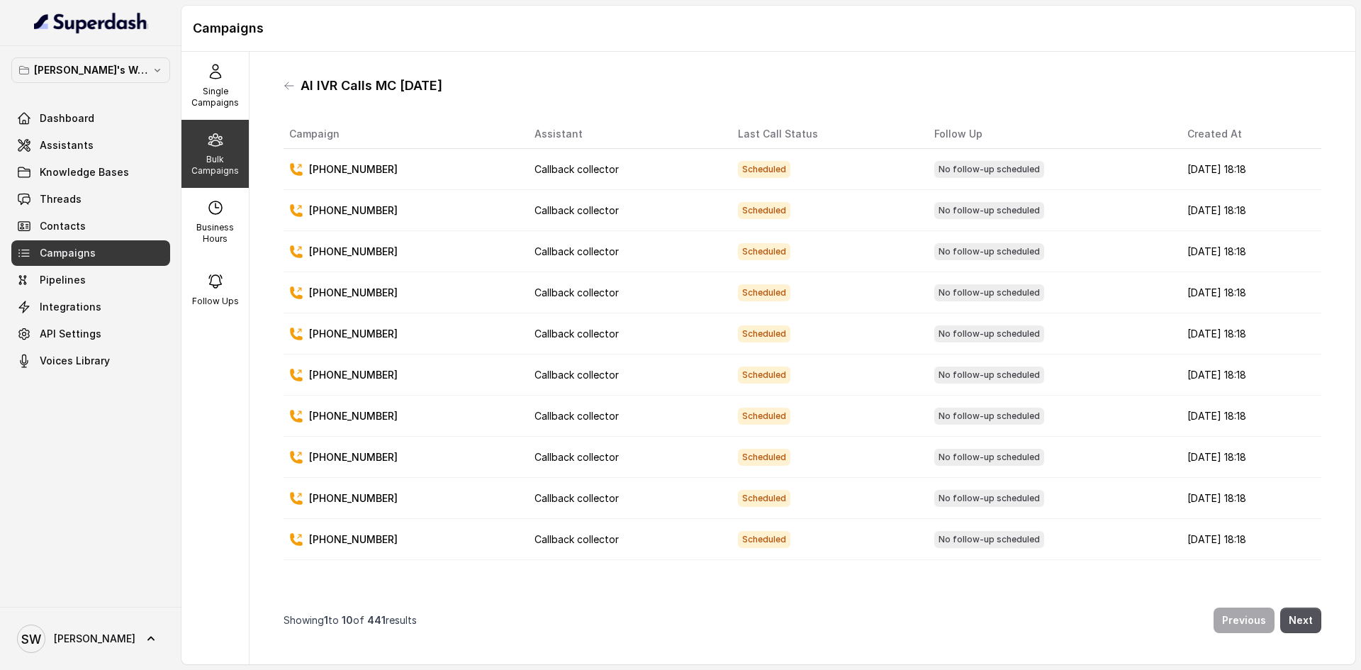
click at [289, 79] on div "AI IVR Calls MC [DATE]" at bounding box center [802, 85] width 1038 height 23
click at [291, 87] on icon at bounding box center [288, 85] width 11 height 11
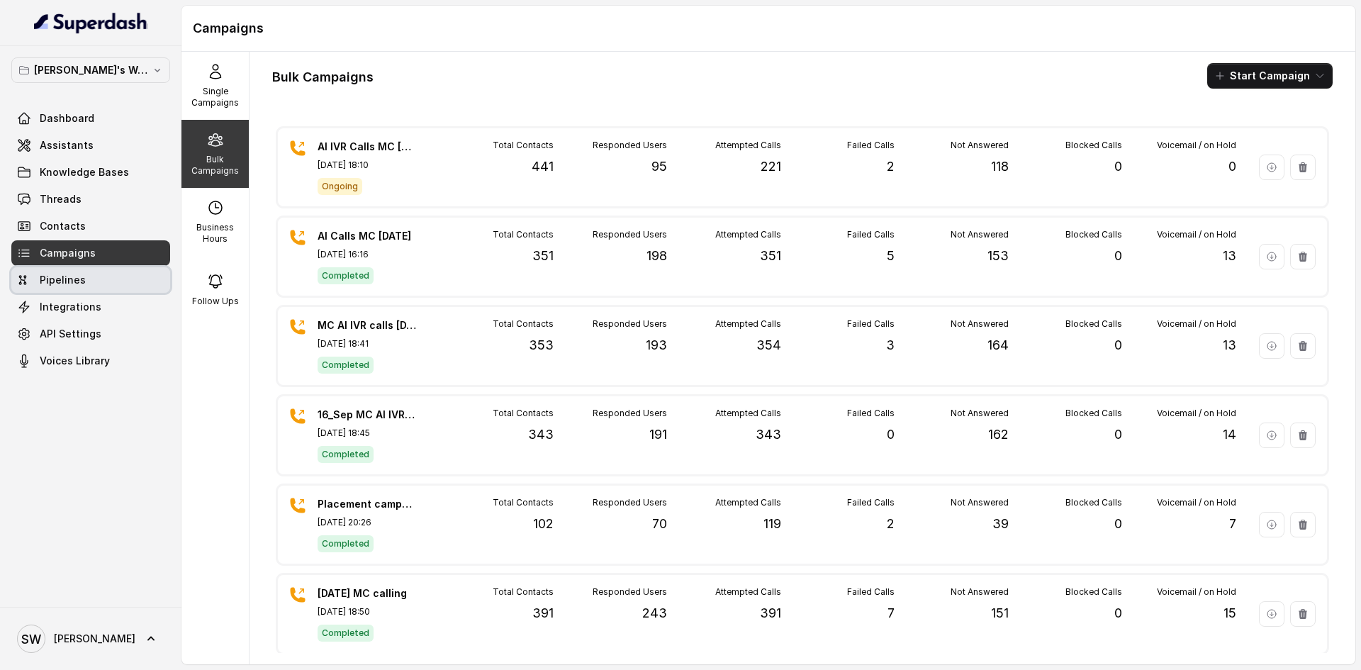
click at [84, 280] on link "Pipelines" at bounding box center [90, 280] width 159 height 26
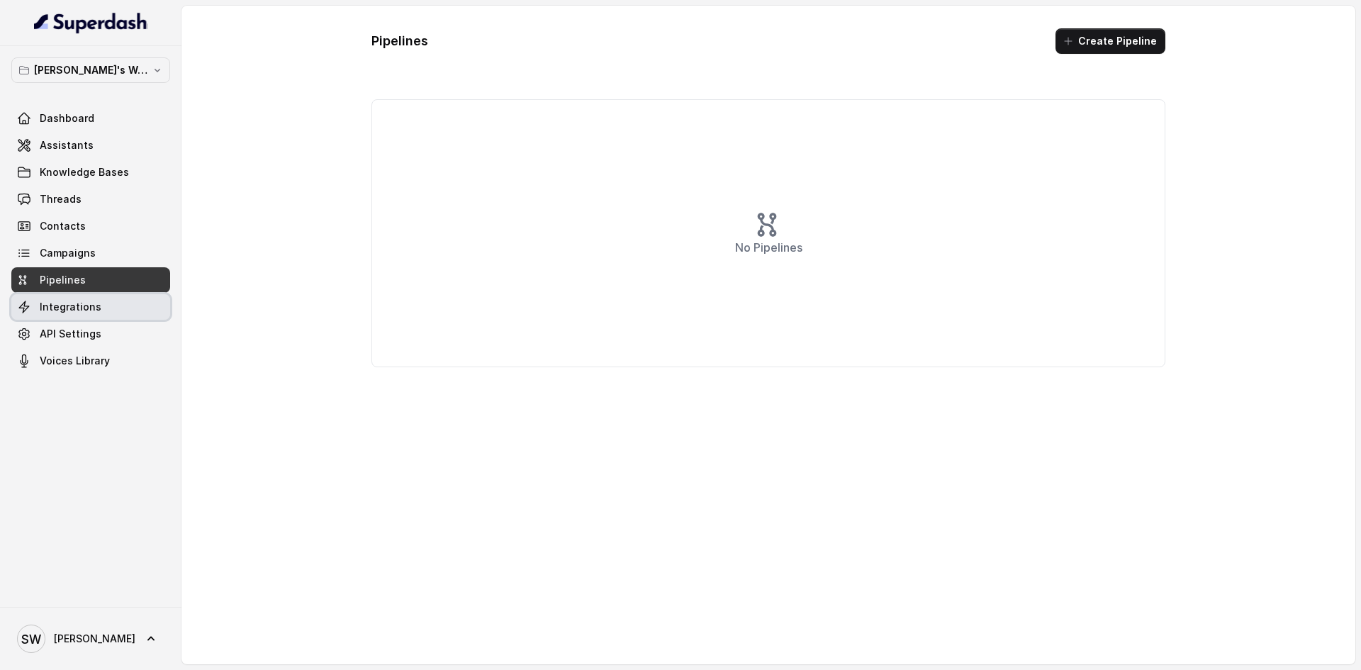
click at [77, 310] on span "Integrations" at bounding box center [71, 307] width 62 height 14
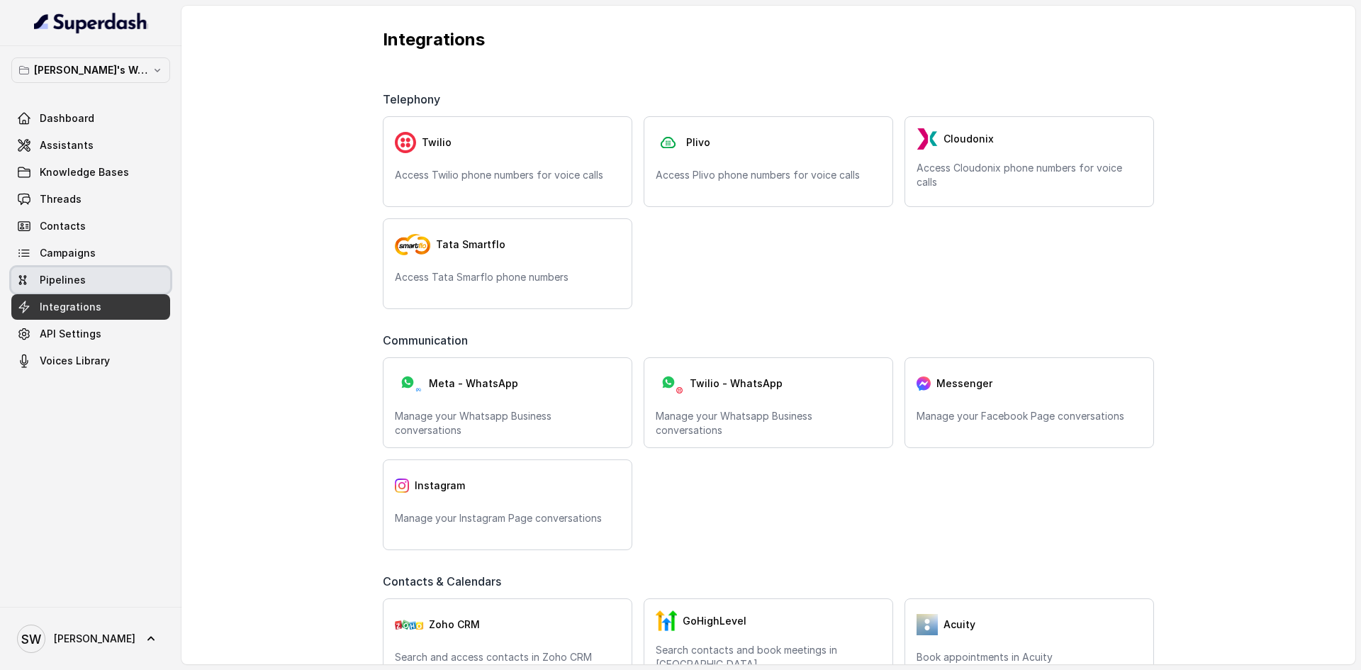
click at [93, 277] on link "Pipelines" at bounding box center [90, 280] width 159 height 26
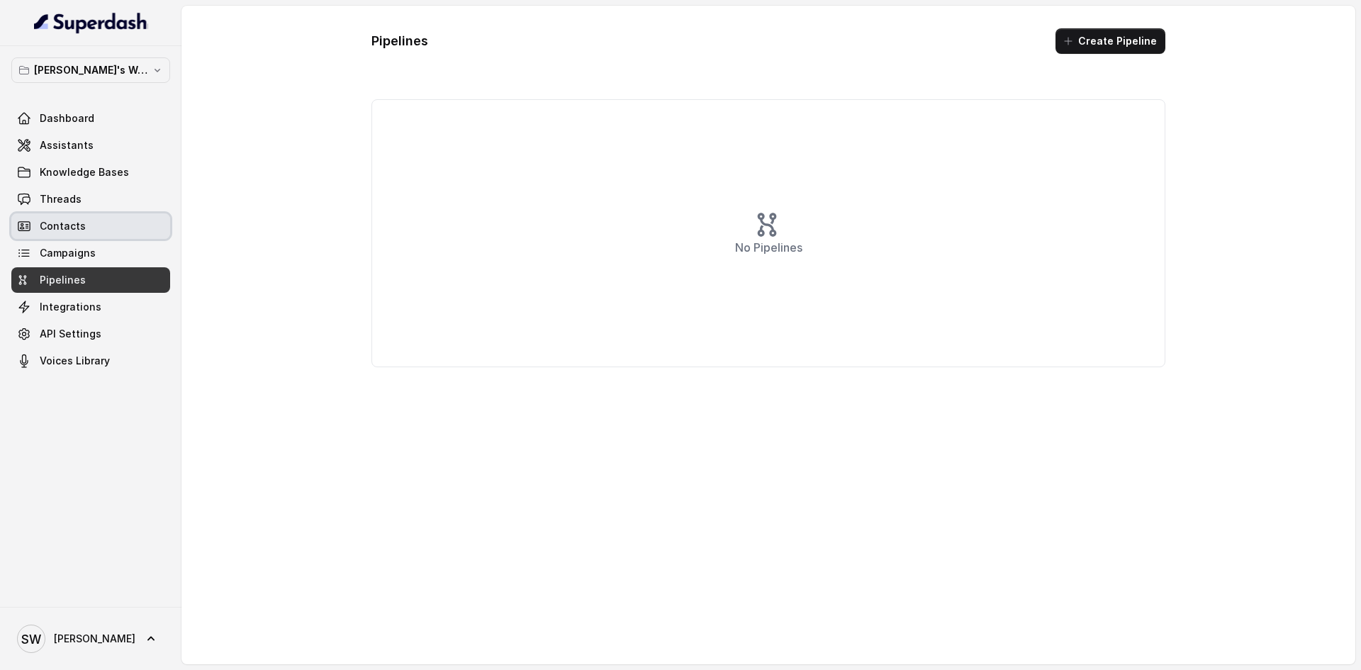
click at [80, 230] on span "Contacts" at bounding box center [63, 226] width 46 height 14
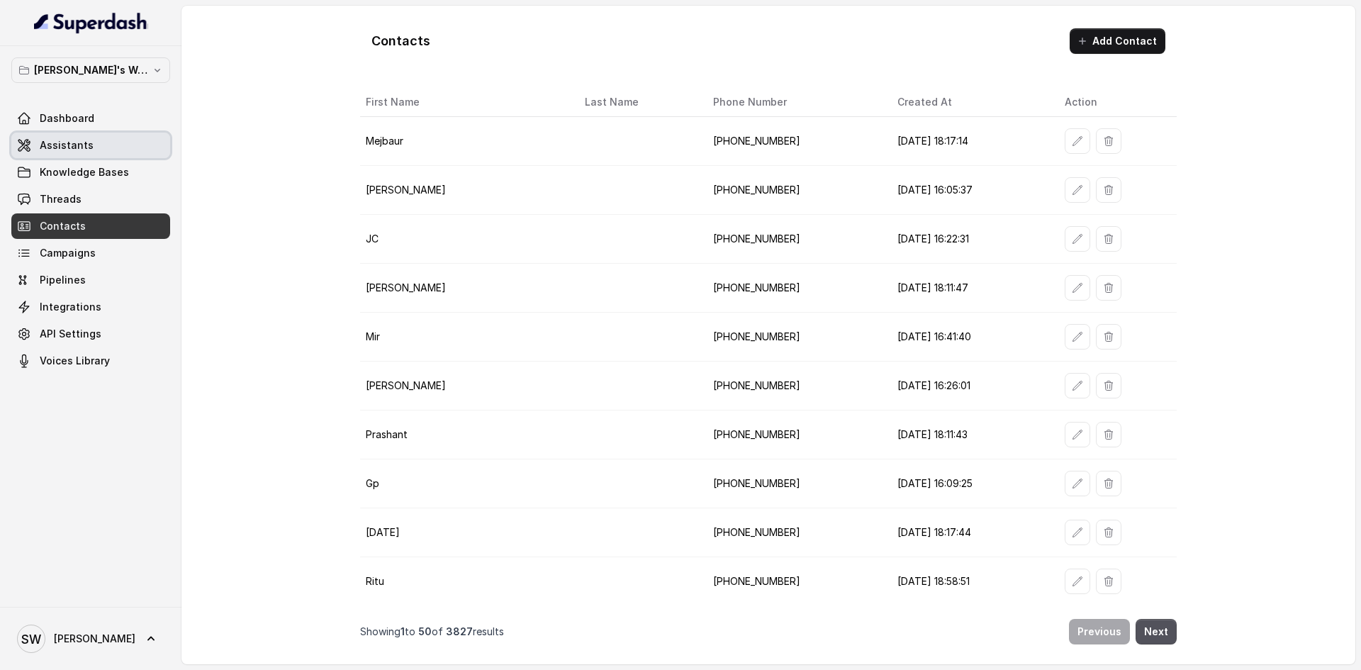
click at [80, 151] on span "Assistants" at bounding box center [67, 145] width 54 height 14
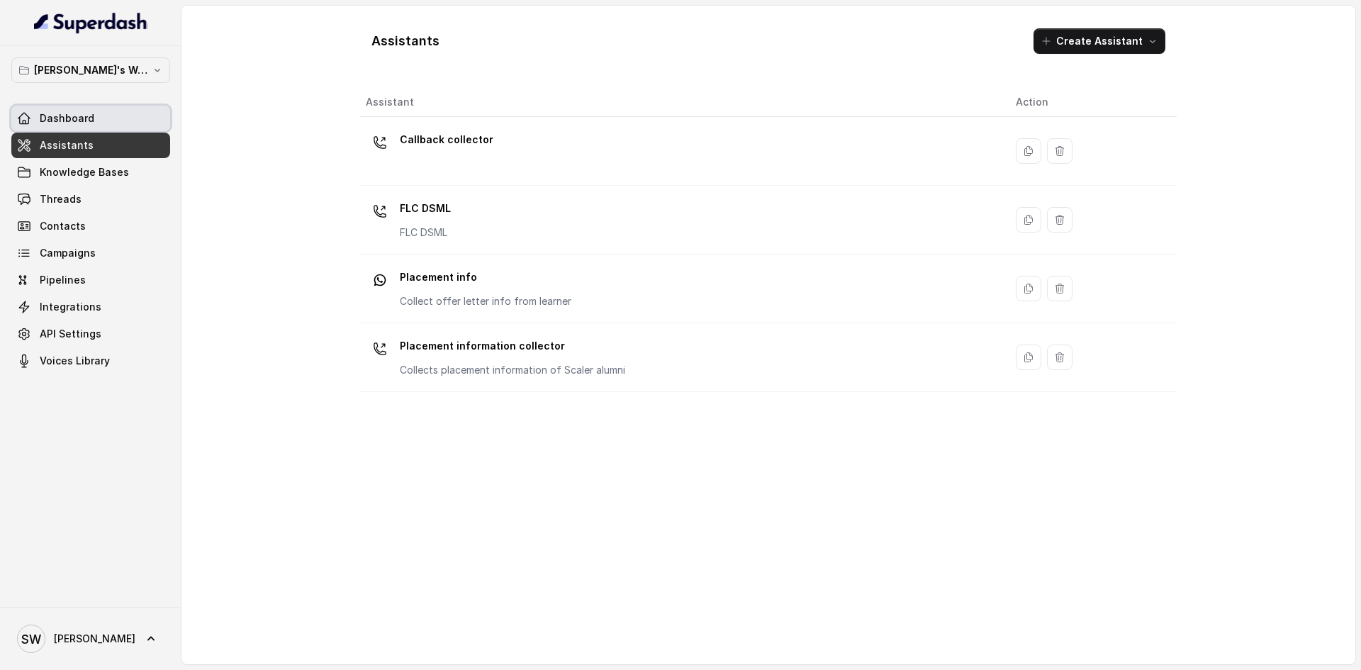
click at [111, 126] on link "Dashboard" at bounding box center [90, 119] width 159 height 26
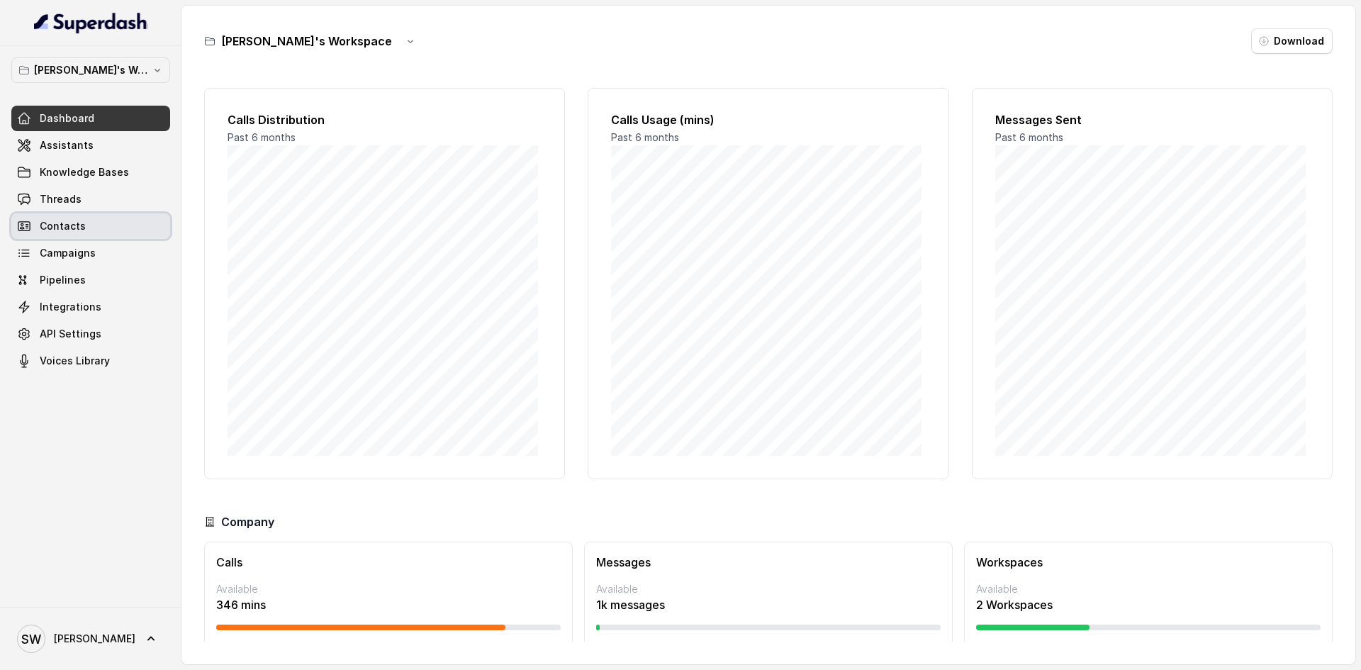
click at [86, 220] on link "Contacts" at bounding box center [90, 226] width 159 height 26
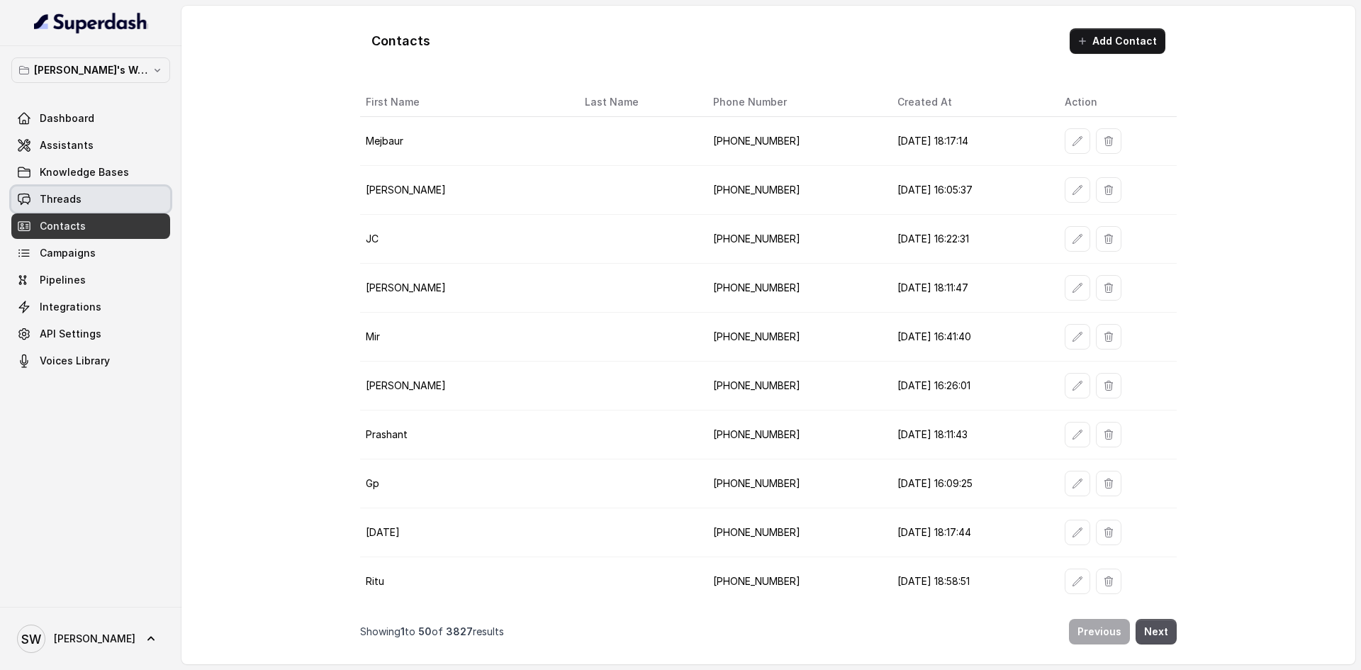
click at [87, 203] on link "Threads" at bounding box center [90, 199] width 159 height 26
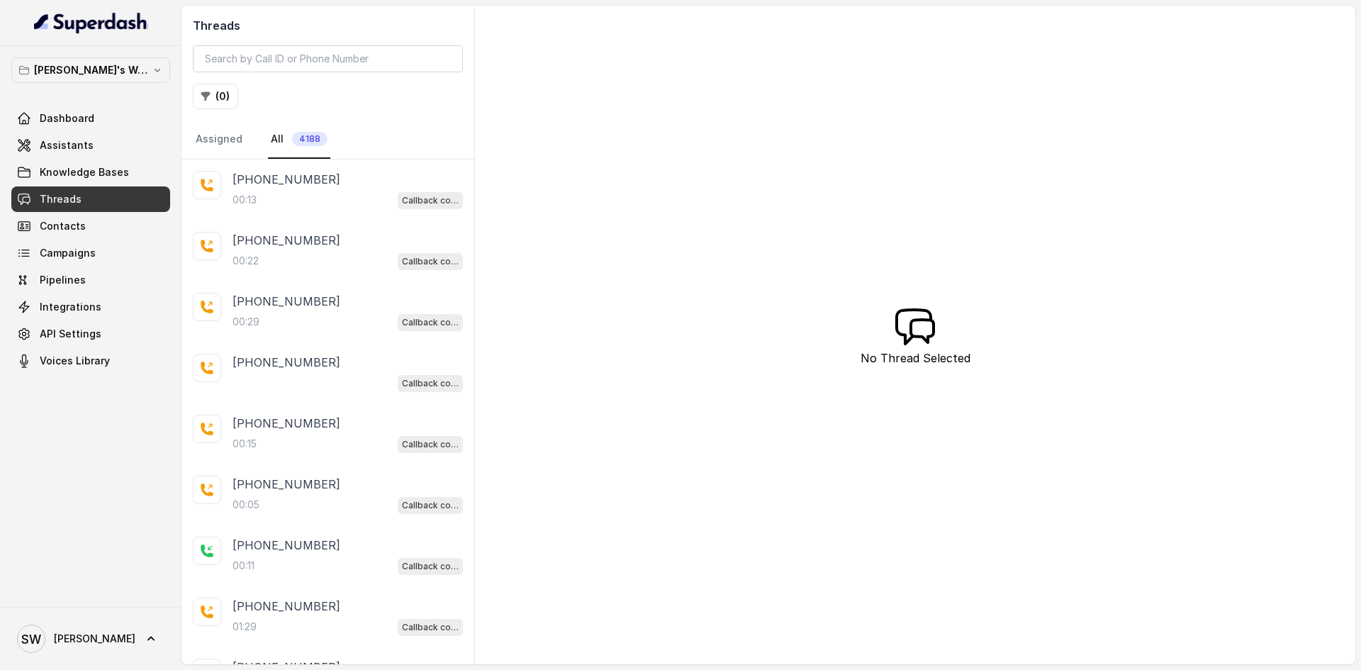
click at [96, 189] on link "Threads" at bounding box center [90, 199] width 159 height 26
click at [99, 173] on span "Knowledge Bases" at bounding box center [84, 172] width 89 height 14
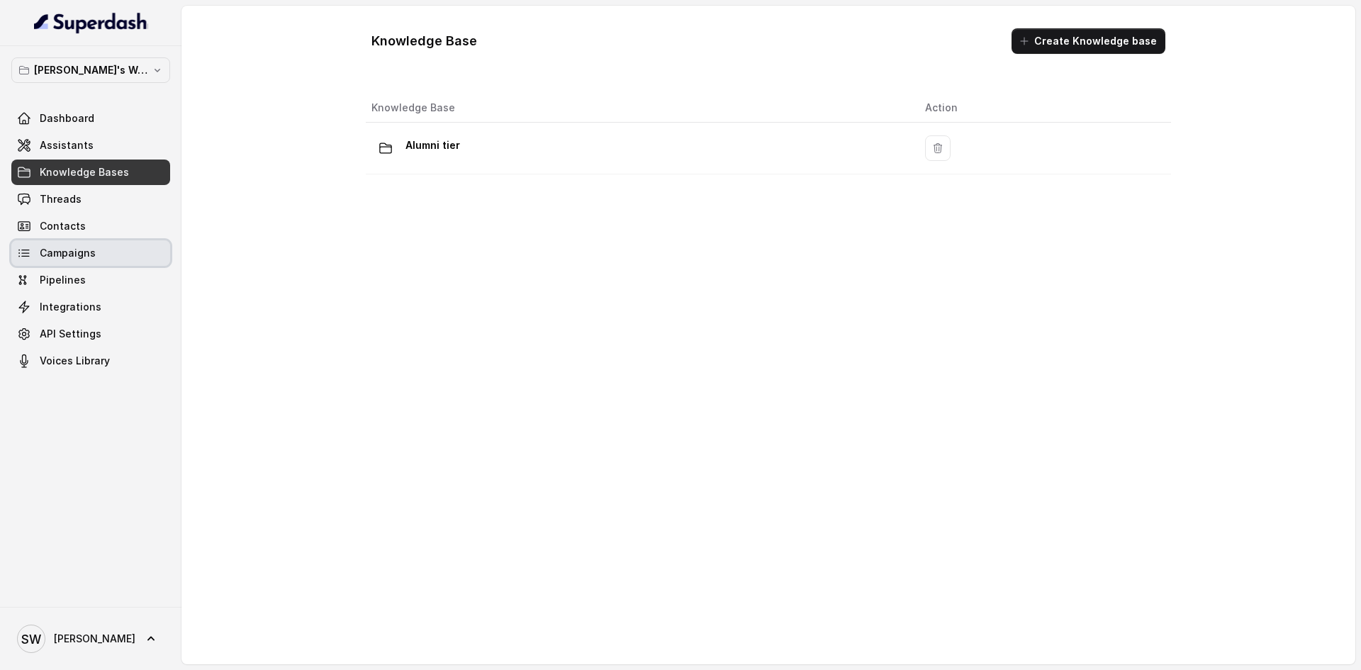
click at [101, 253] on link "Campaigns" at bounding box center [90, 253] width 159 height 26
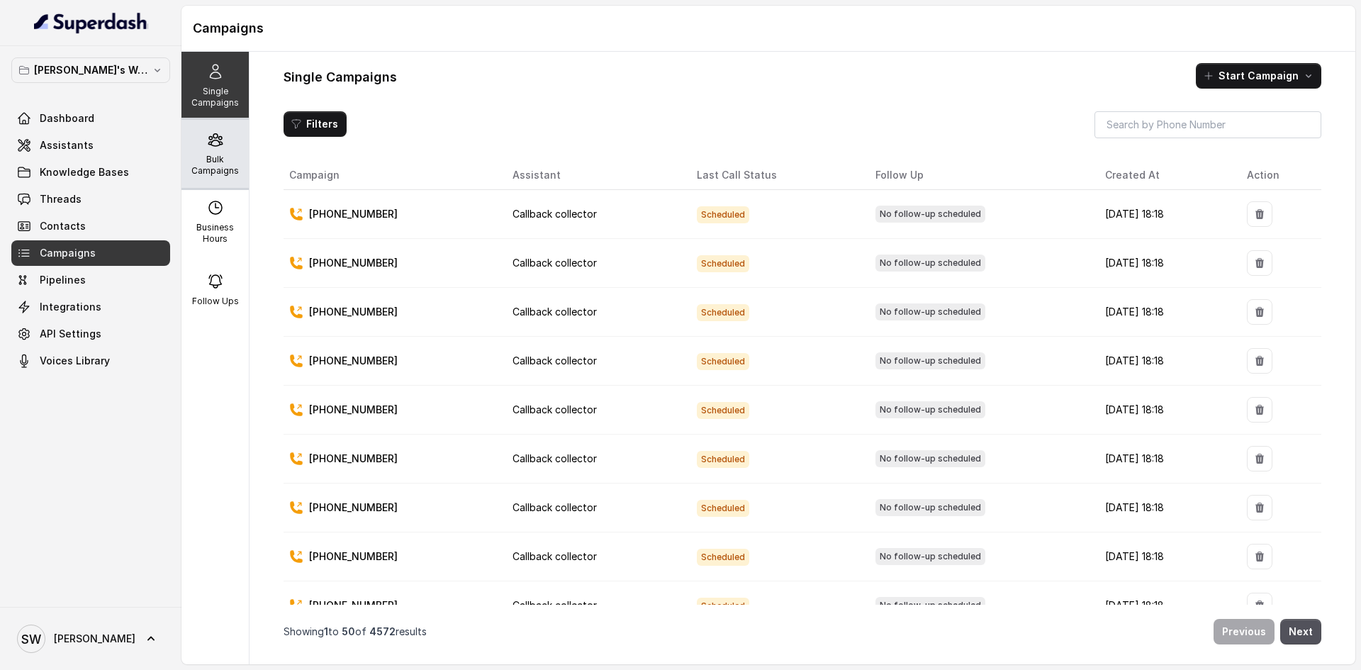
click at [216, 159] on p "Bulk Campaigns" at bounding box center [215, 165] width 56 height 23
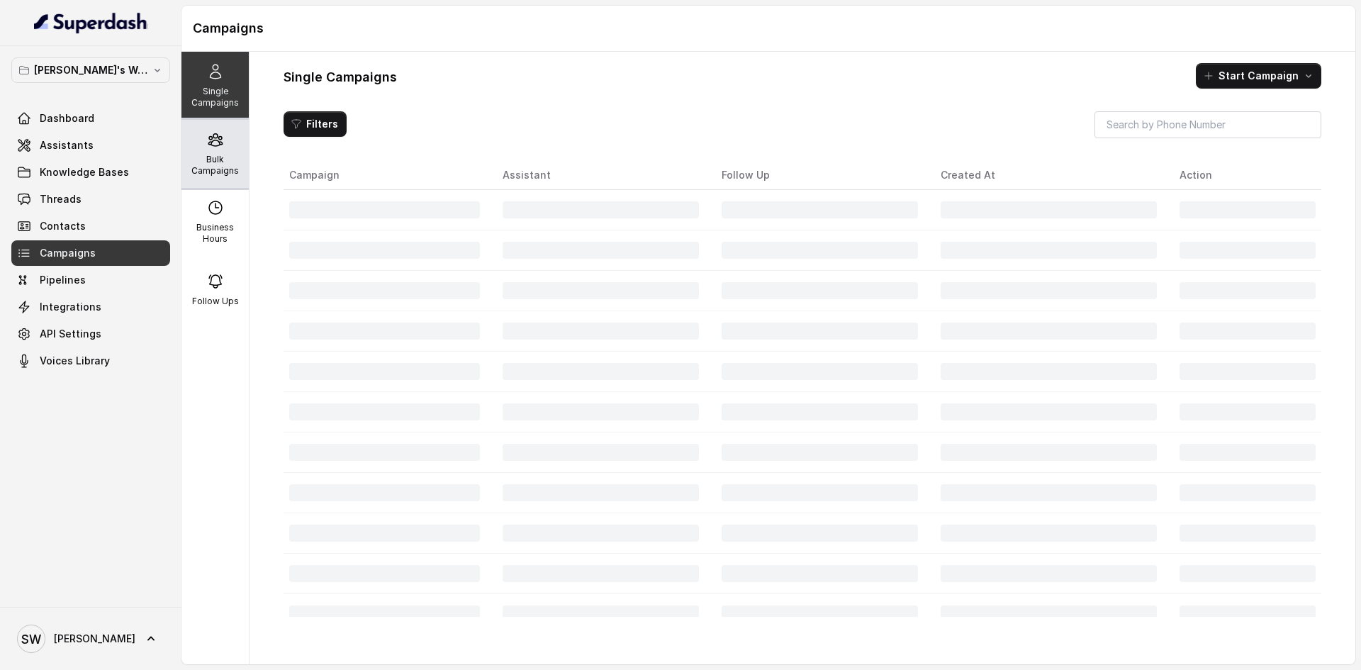
click at [211, 142] on icon at bounding box center [215, 139] width 17 height 17
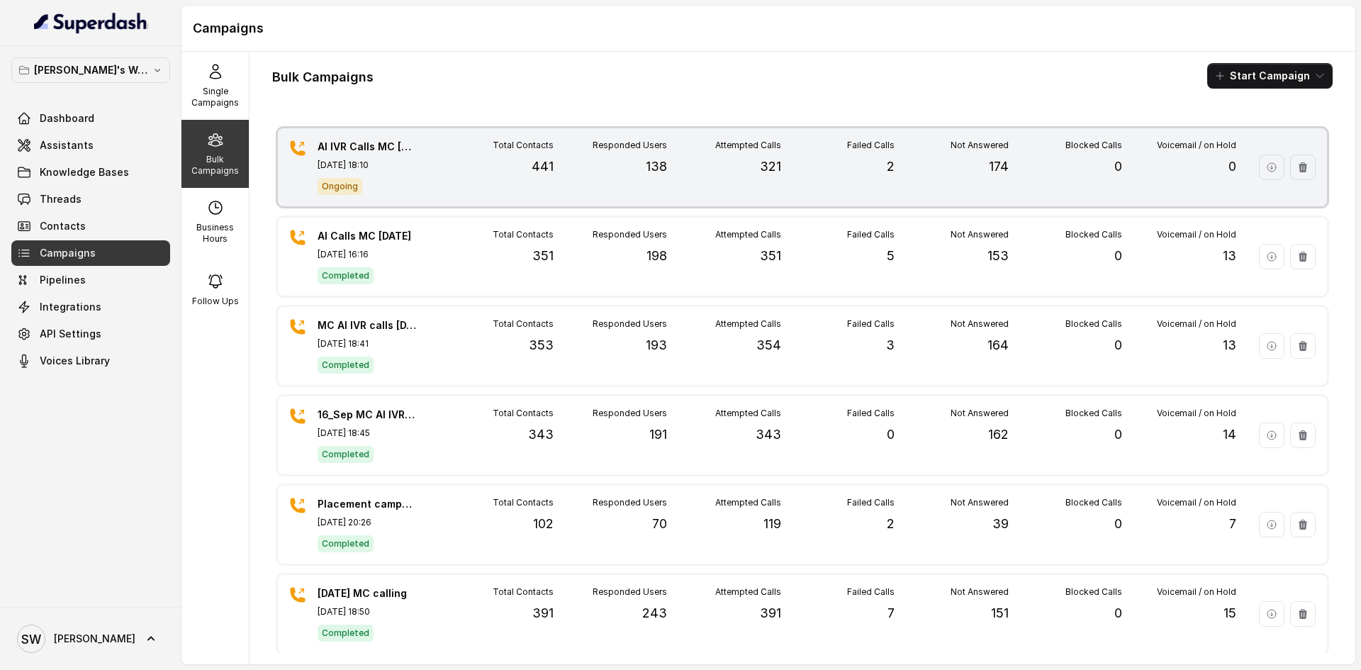
click at [927, 186] on div "Not Answered 174" at bounding box center [951, 167] width 114 height 55
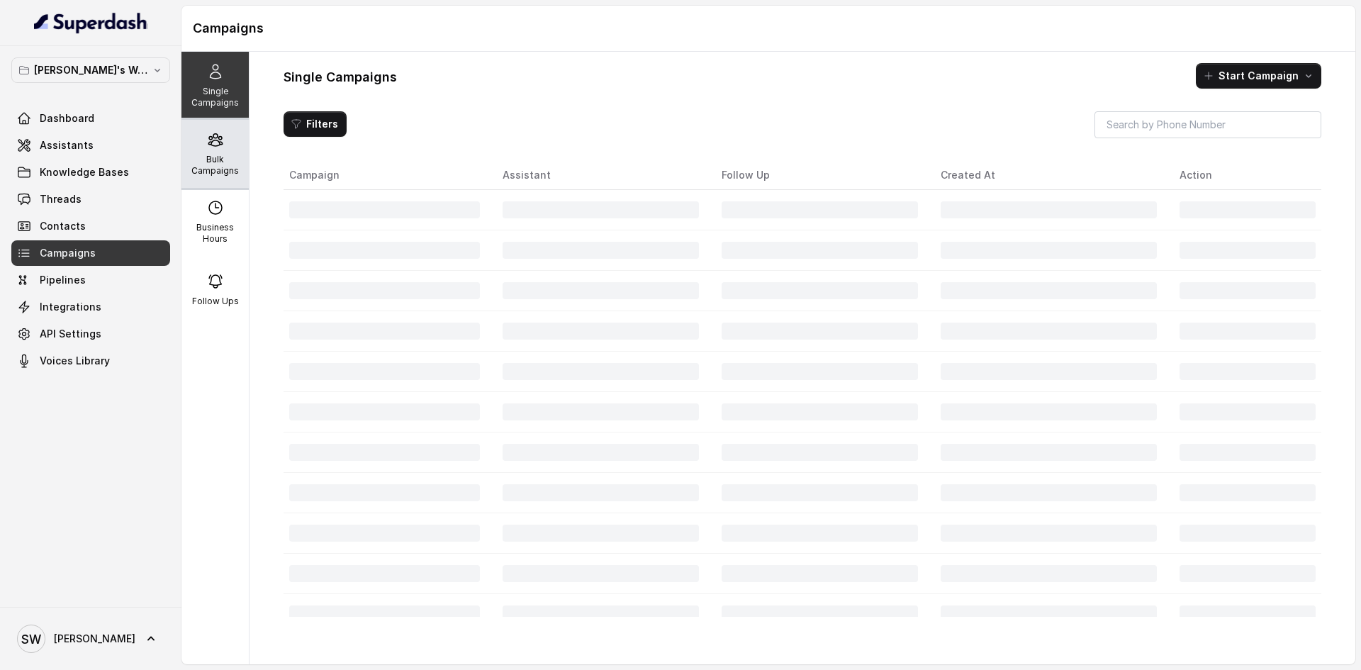
click at [203, 156] on p "Bulk Campaigns" at bounding box center [215, 165] width 56 height 23
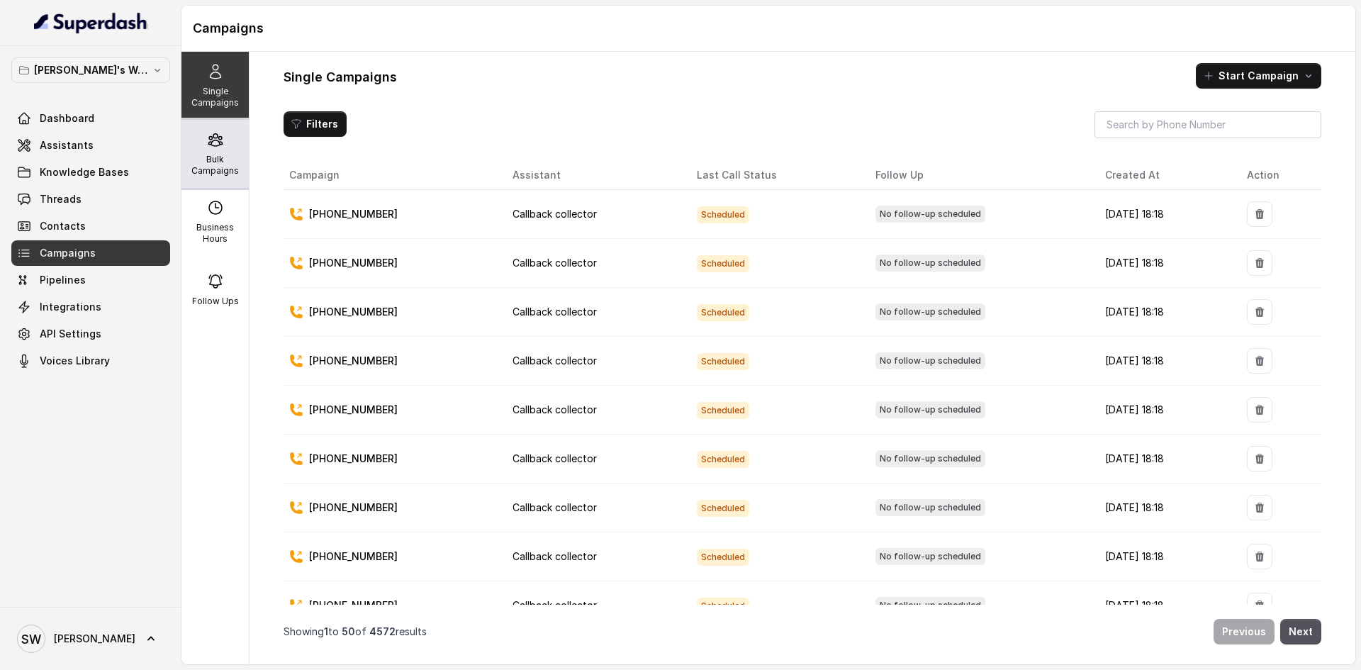
click at [206, 152] on div "Bulk Campaigns" at bounding box center [214, 154] width 67 height 68
click at [194, 154] on p "Bulk Campaigns" at bounding box center [215, 165] width 56 height 23
click at [191, 142] on div "Bulk Campaigns" at bounding box center [214, 154] width 67 height 68
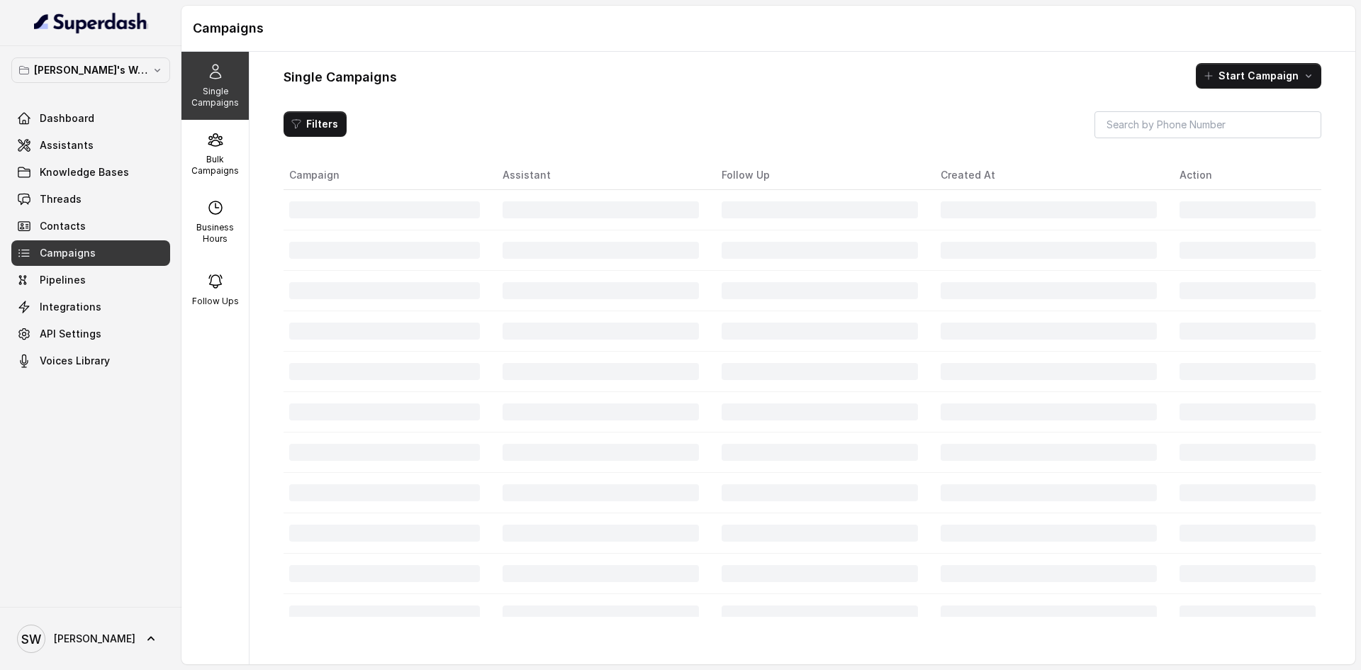
click at [204, 128] on div "Bulk Campaigns" at bounding box center [214, 154] width 67 height 68
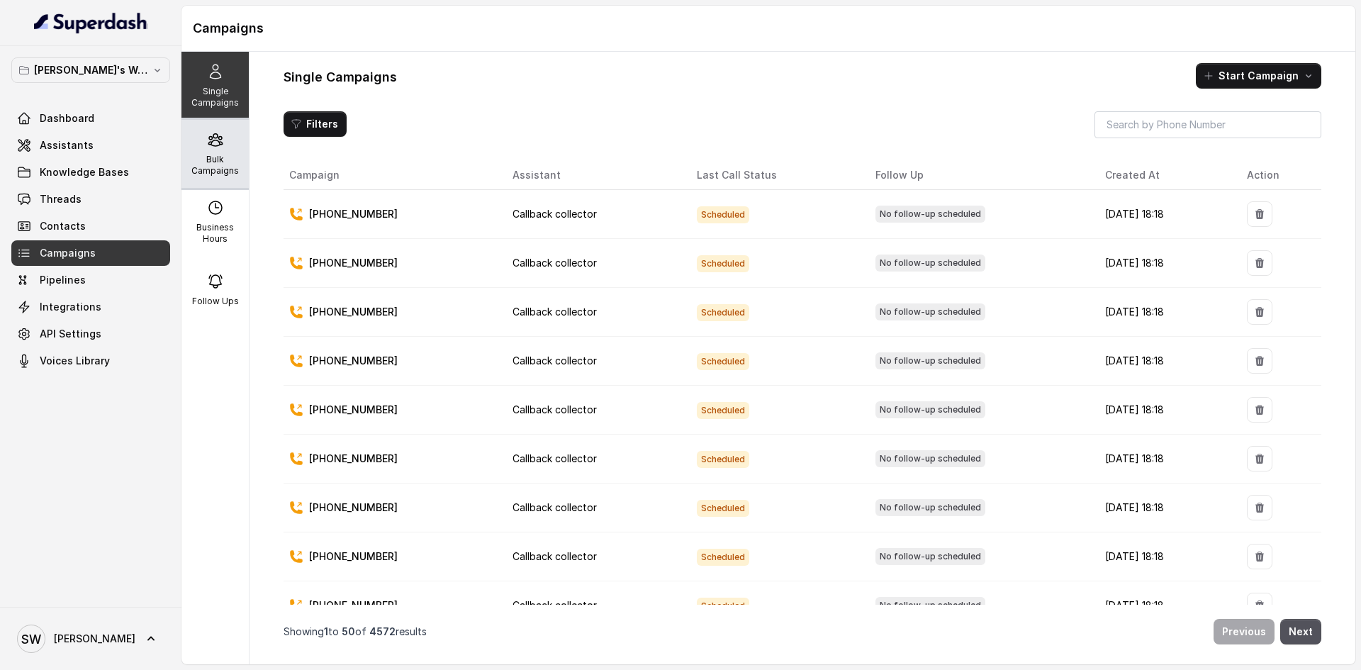
click at [213, 143] on icon at bounding box center [215, 139] width 17 height 17
click at [203, 150] on div "Bulk Campaigns" at bounding box center [214, 154] width 67 height 68
click at [216, 145] on icon at bounding box center [215, 139] width 17 height 17
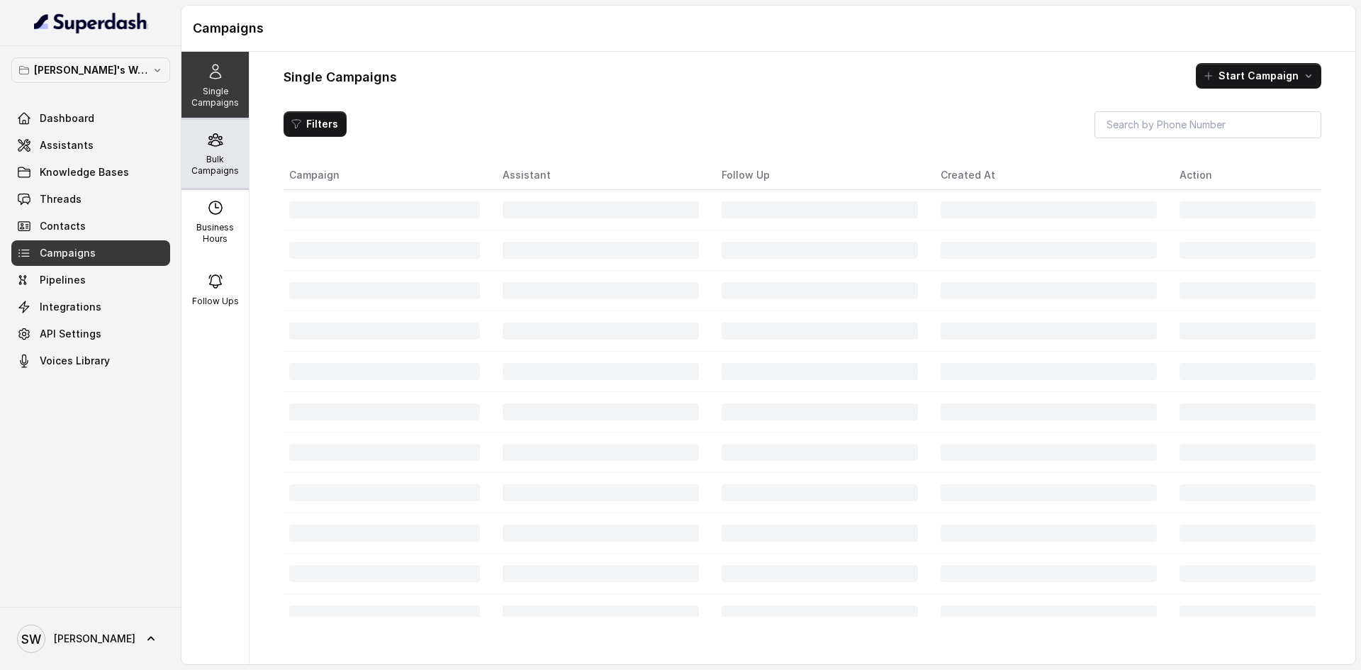
click at [206, 152] on div "Bulk Campaigns" at bounding box center [214, 154] width 67 height 68
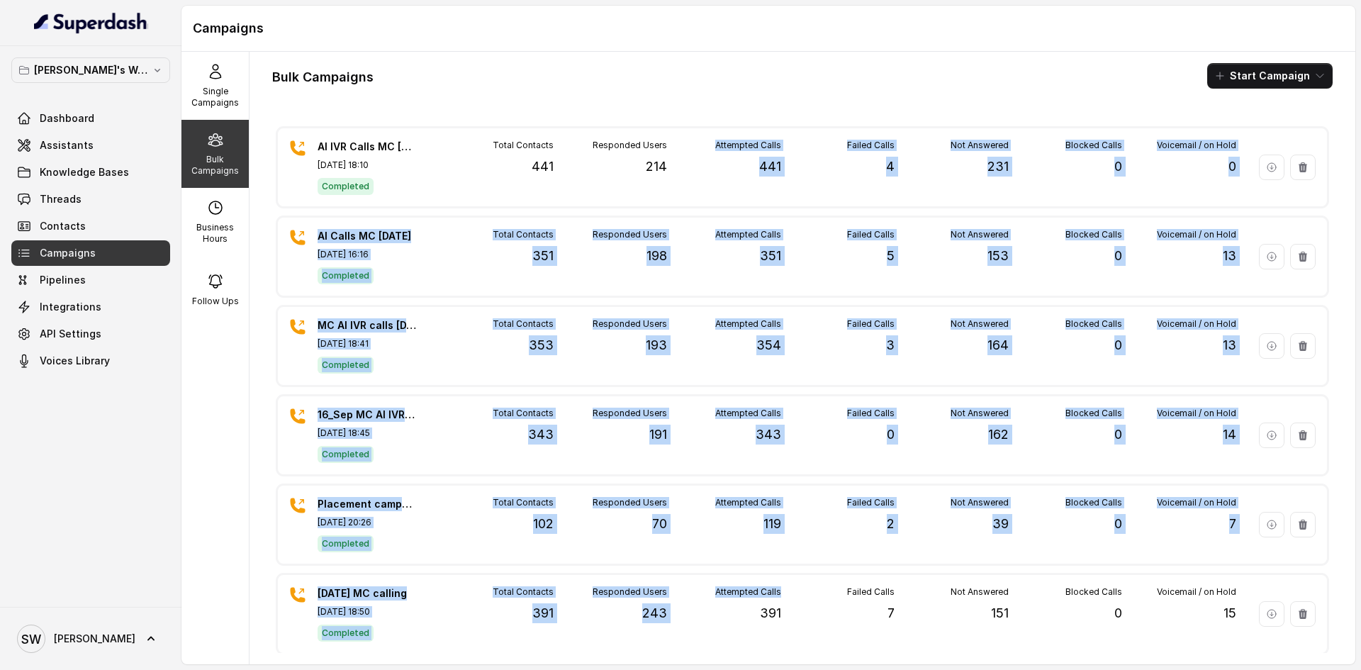
drag, startPoint x: 613, startPoint y: 201, endPoint x: 678, endPoint y: 675, distance: 478.6
click at [678, 669] on html "[PERSON_NAME]'s Workspace Dashboard Assistants Knowledge Bases Threads Contacts…" at bounding box center [680, 335] width 1361 height 670
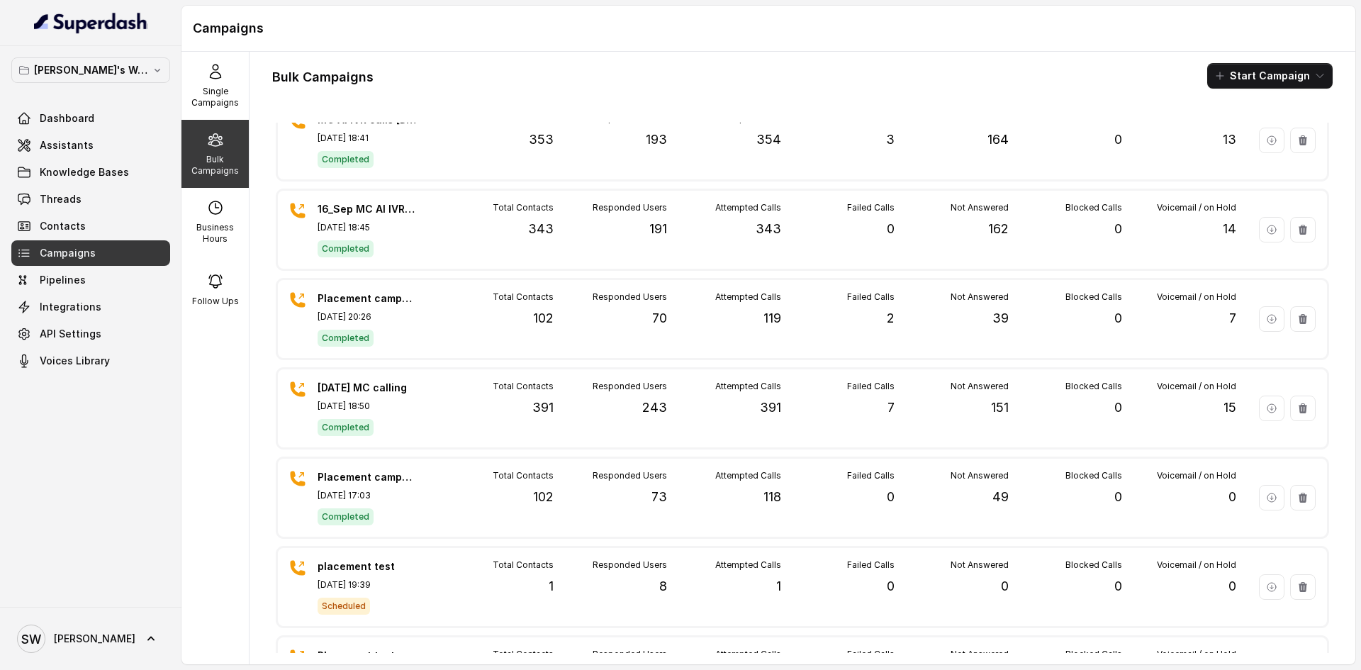
click at [972, 66] on div "Bulk Campaigns Start Campaign" at bounding box center [802, 76] width 1060 height 26
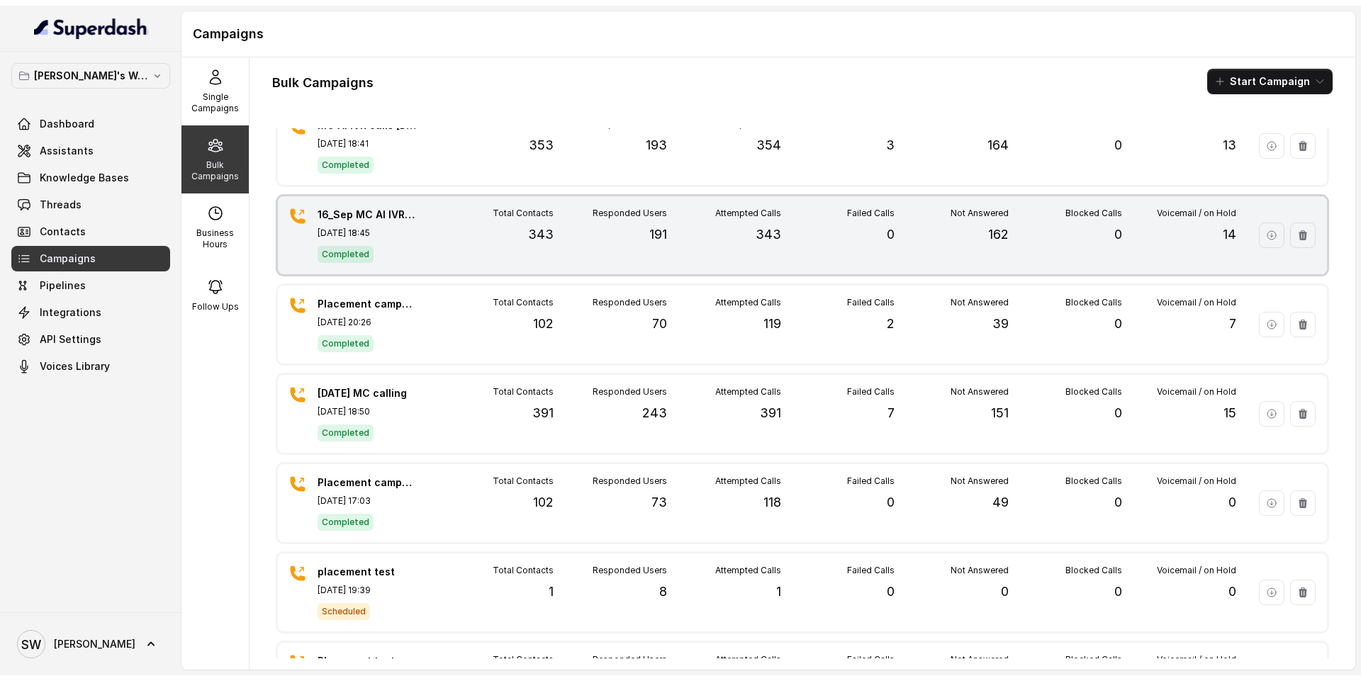
scroll to position [0, 0]
